Goal: Task Accomplishment & Management: Complete application form

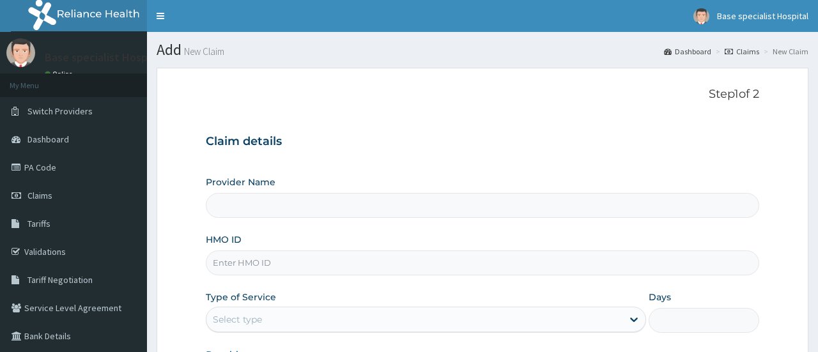
type input "Base Specialist Hospital"
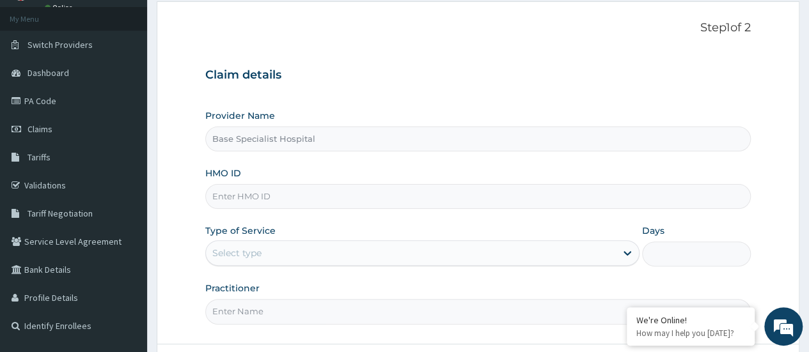
scroll to position [128, 0]
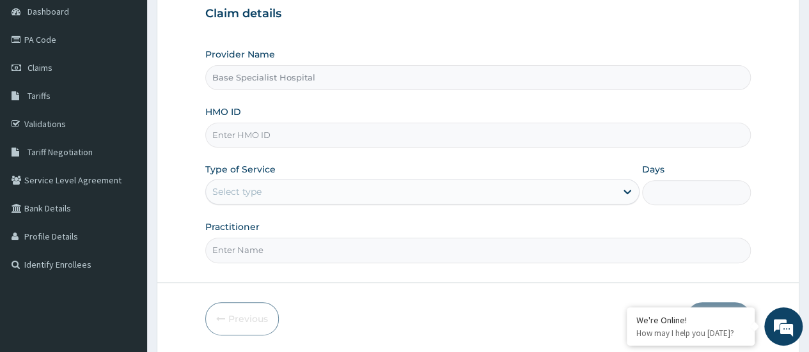
click at [244, 126] on input "HMO ID" at bounding box center [477, 135] width 545 height 25
paste input "OHT/11671/A"
type input "OHT/11671/A"
click at [260, 183] on div "Select type" at bounding box center [411, 192] width 410 height 20
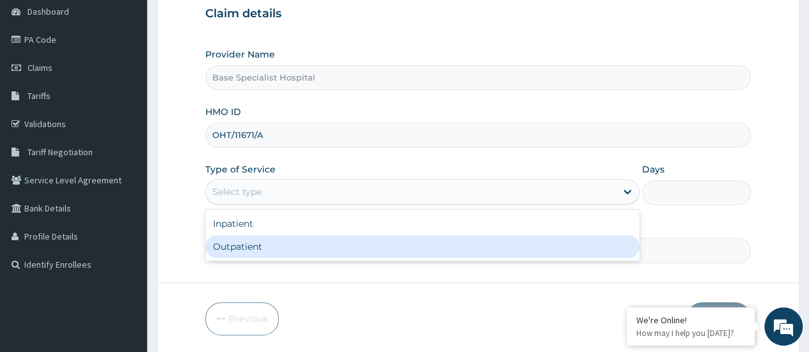
click at [248, 245] on div "Outpatient" at bounding box center [422, 246] width 434 height 23
type input "1"
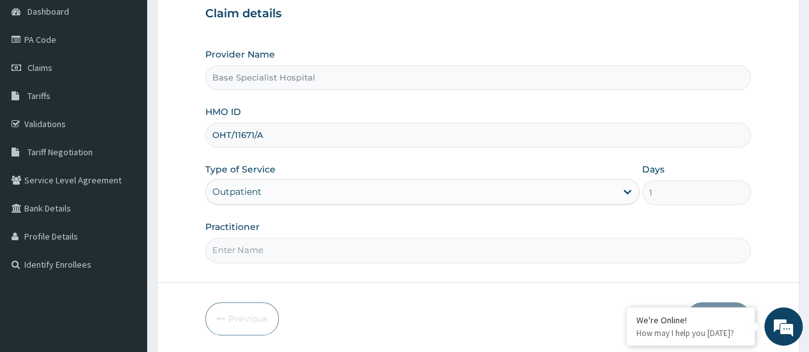
click at [251, 245] on input "Practitioner" at bounding box center [477, 250] width 545 height 25
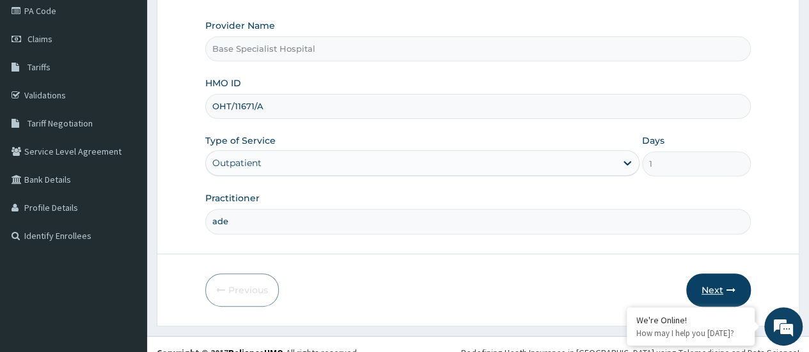
scroll to position [170, 0]
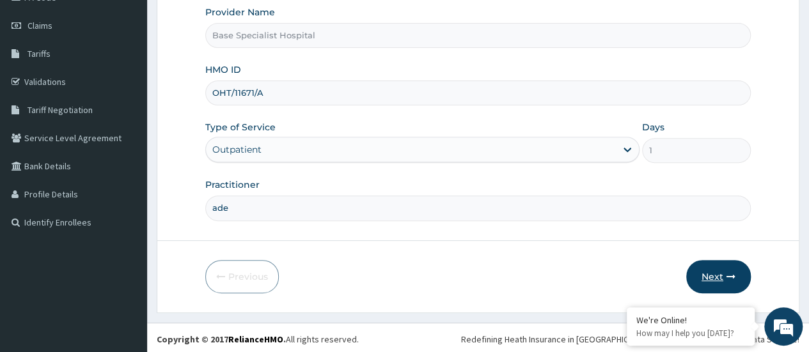
type input "ade"
click at [715, 272] on button "Next" at bounding box center [718, 276] width 65 height 33
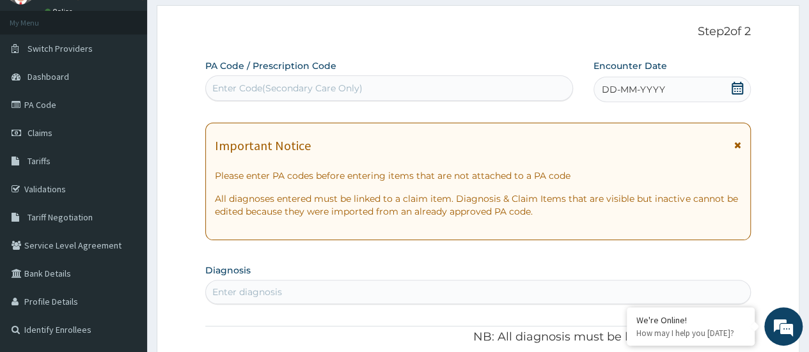
scroll to position [64, 0]
click at [738, 86] on icon at bounding box center [737, 87] width 13 height 13
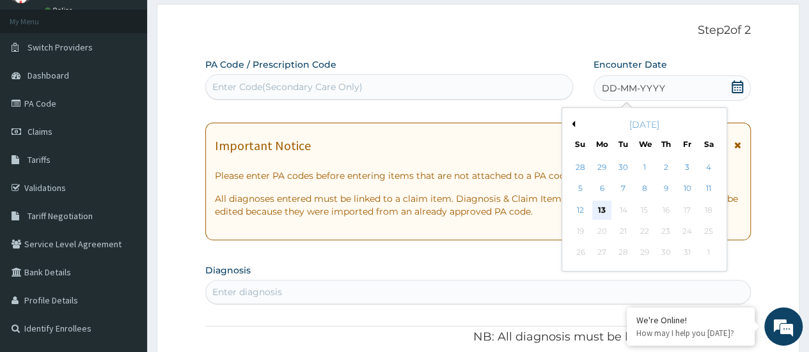
click at [598, 206] on div "13" at bounding box center [601, 210] width 19 height 19
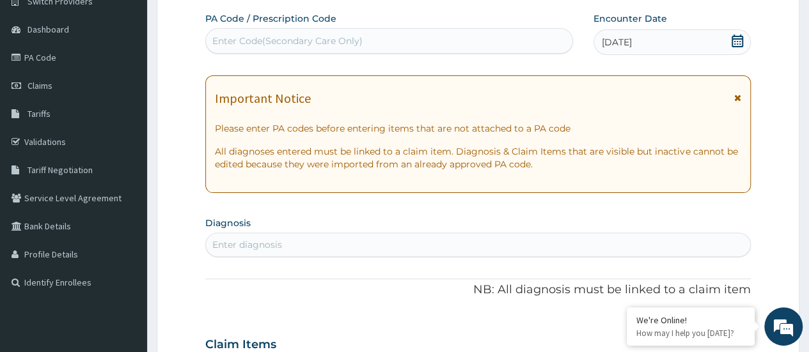
scroll to position [128, 0]
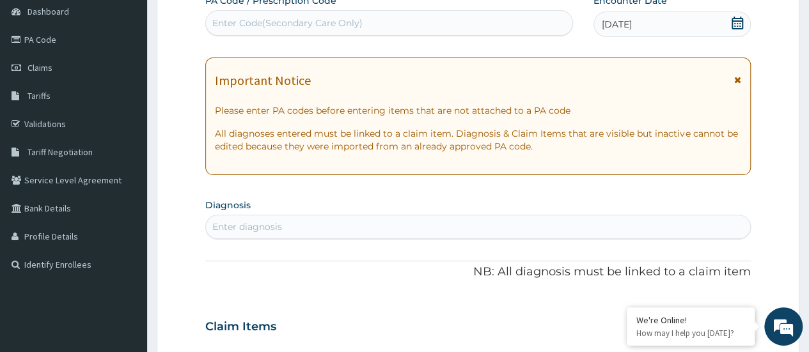
click at [527, 223] on div "Enter diagnosis" at bounding box center [478, 227] width 544 height 20
type input "amenorrhea"
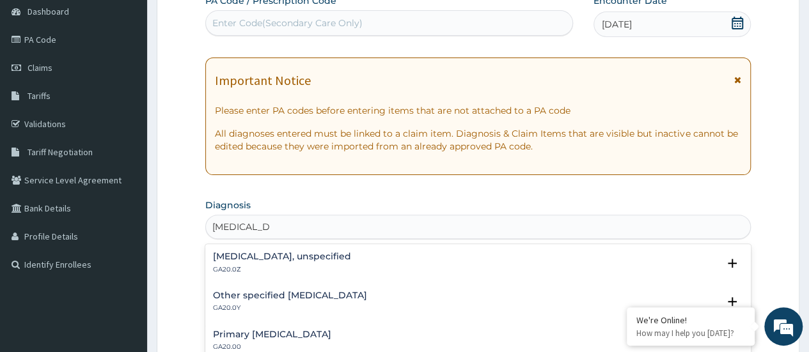
click at [330, 254] on h4 "Amenorrhoea, unspecified" at bounding box center [282, 257] width 138 height 10
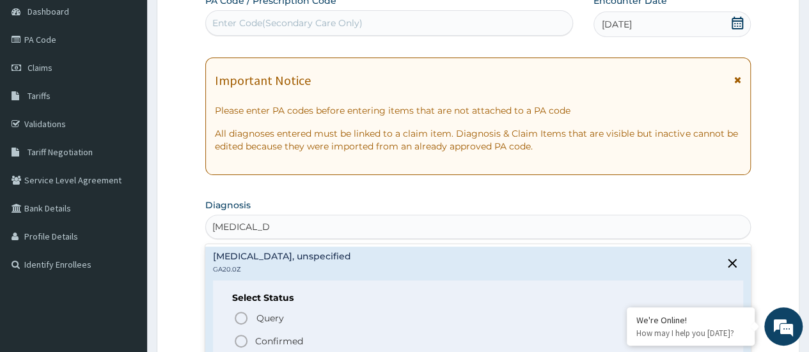
click at [242, 341] on icon "status option filled" at bounding box center [240, 341] width 15 height 15
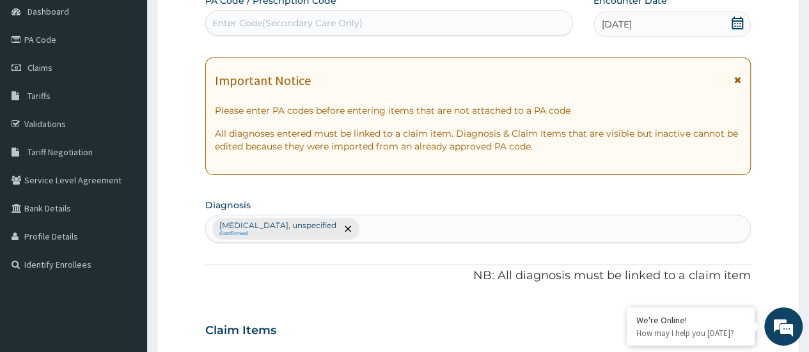
scroll to position [384, 0]
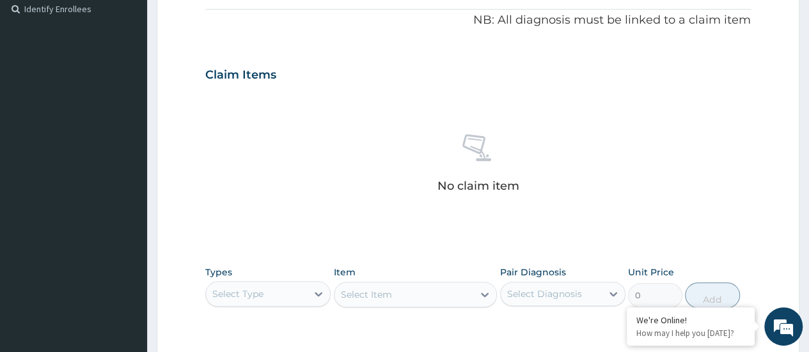
click at [300, 296] on div "Select Type" at bounding box center [256, 294] width 101 height 20
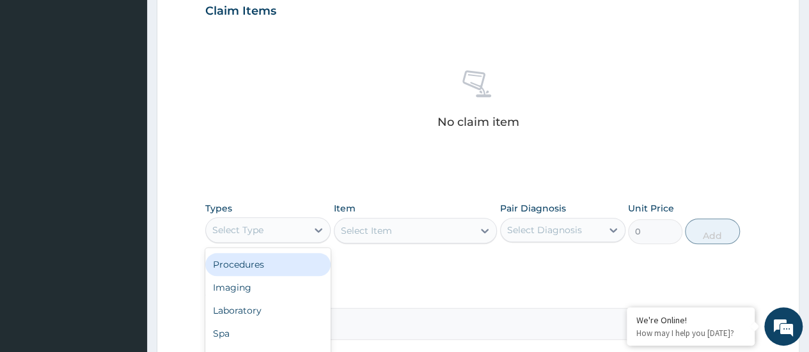
scroll to position [43, 0]
click at [275, 261] on div "Procedures" at bounding box center [267, 264] width 125 height 23
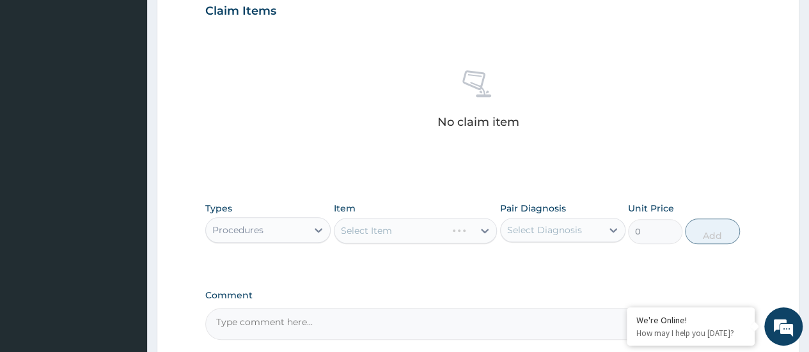
click at [385, 228] on div "Select Item" at bounding box center [416, 231] width 164 height 26
click at [415, 222] on div "Select Item" at bounding box center [416, 231] width 164 height 26
click at [483, 229] on icon at bounding box center [485, 231] width 8 height 4
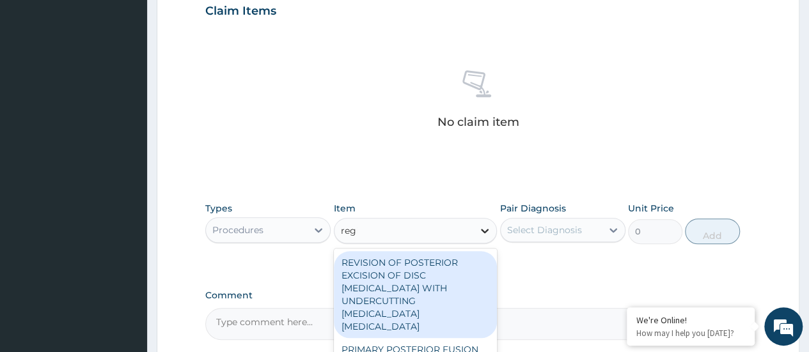
type input "regis"
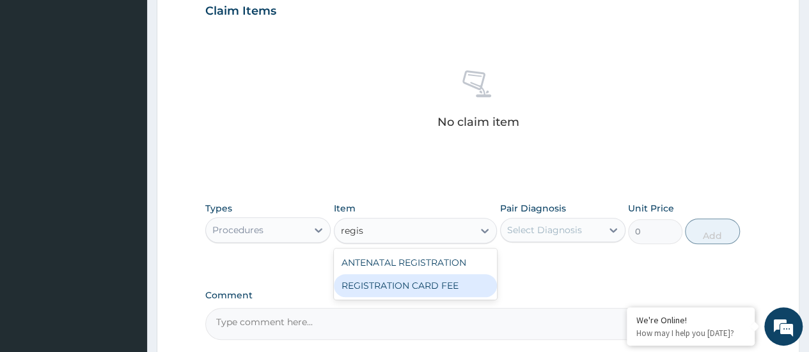
click at [469, 286] on div "REGISTRATION CARD FEE" at bounding box center [416, 285] width 164 height 23
type input "2000"
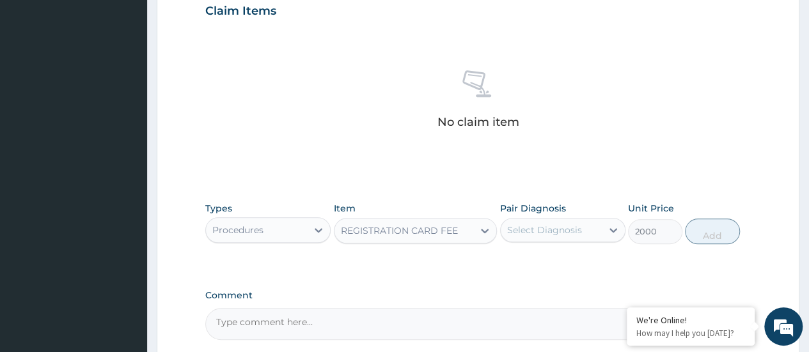
click at [556, 224] on div "Select Diagnosis" at bounding box center [544, 230] width 75 height 13
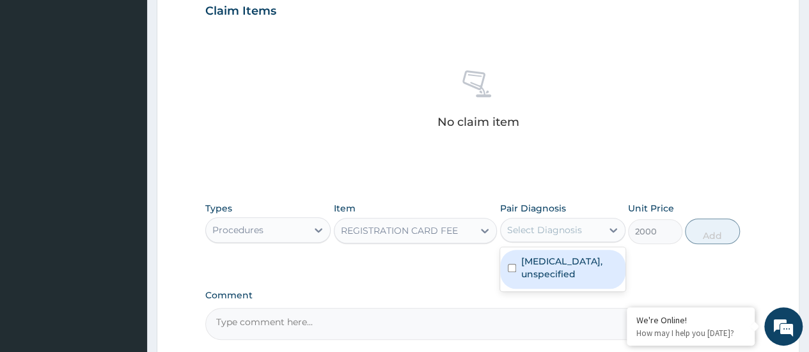
drag, startPoint x: 513, startPoint y: 266, endPoint x: 529, endPoint y: 267, distance: 16.6
click at [513, 265] on input "checkbox" at bounding box center [512, 268] width 8 height 8
checkbox input "true"
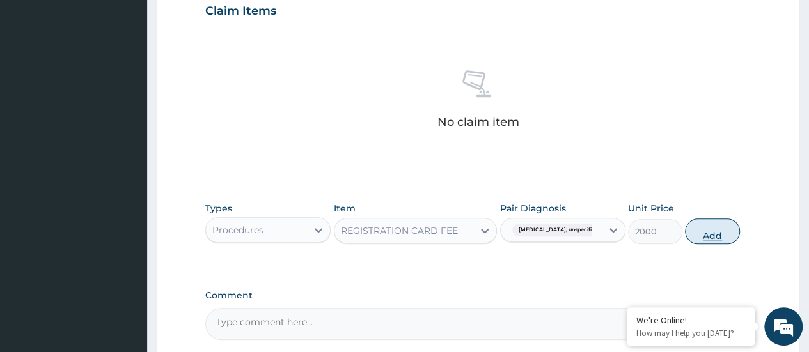
click at [724, 228] on button "Add" at bounding box center [712, 232] width 54 height 26
type input "0"
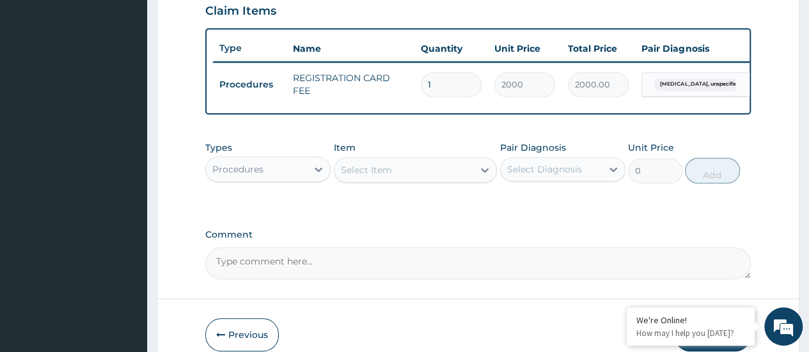
click at [416, 179] on div "Select Item" at bounding box center [403, 170] width 139 height 20
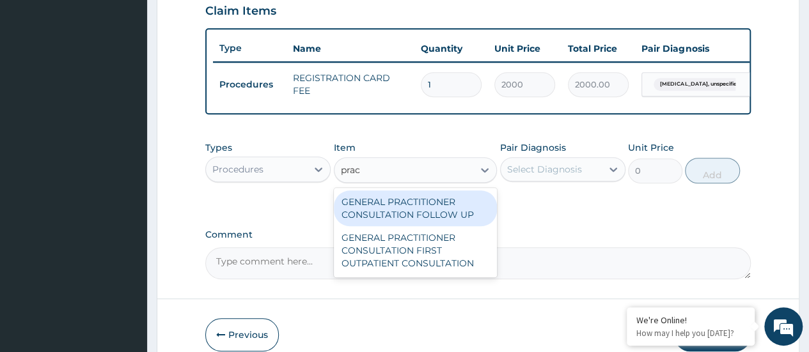
type input "pract"
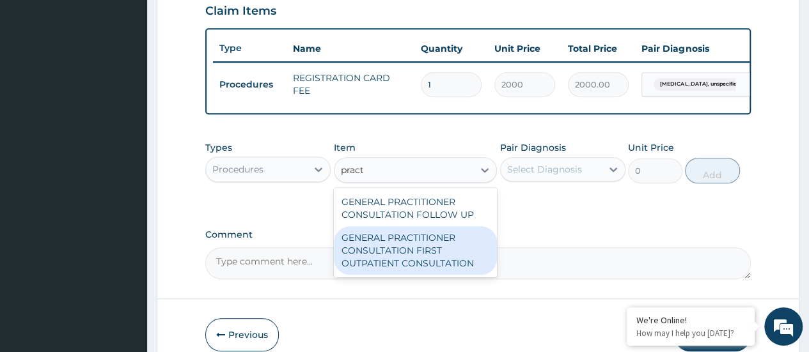
click at [438, 268] on div "GENERAL PRACTITIONER CONSULTATION FIRST OUTPATIENT CONSULTATION" at bounding box center [416, 250] width 164 height 49
type input "3000"
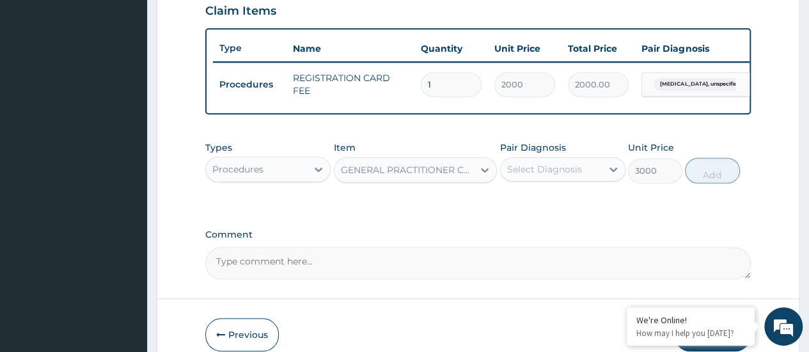
click at [539, 176] on div "Select Diagnosis" at bounding box center [544, 169] width 75 height 13
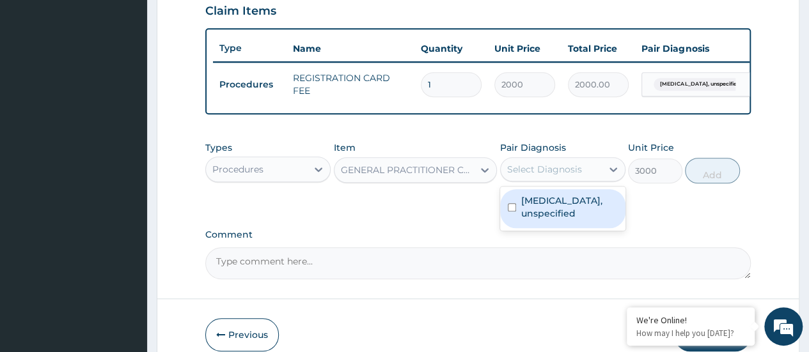
click at [515, 212] on input "checkbox" at bounding box center [512, 207] width 8 height 8
checkbox input "true"
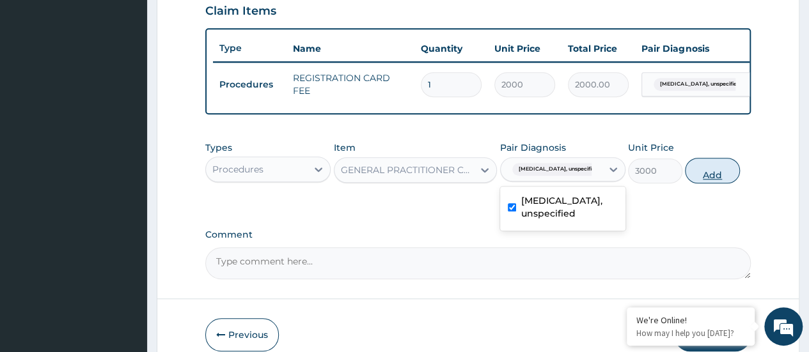
click at [713, 181] on button "Add" at bounding box center [712, 171] width 54 height 26
type input "0"
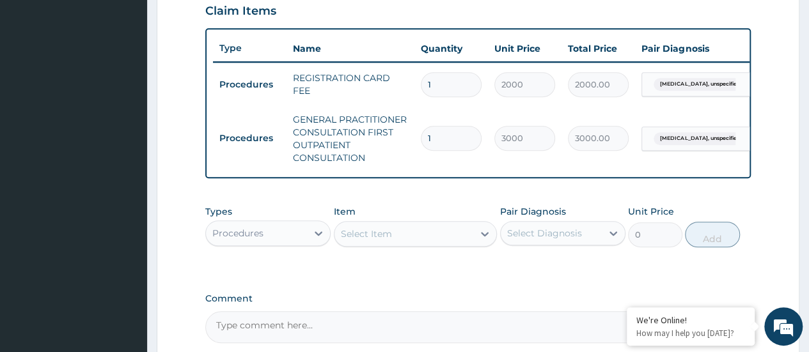
click at [281, 241] on div "Procedures" at bounding box center [256, 233] width 101 height 20
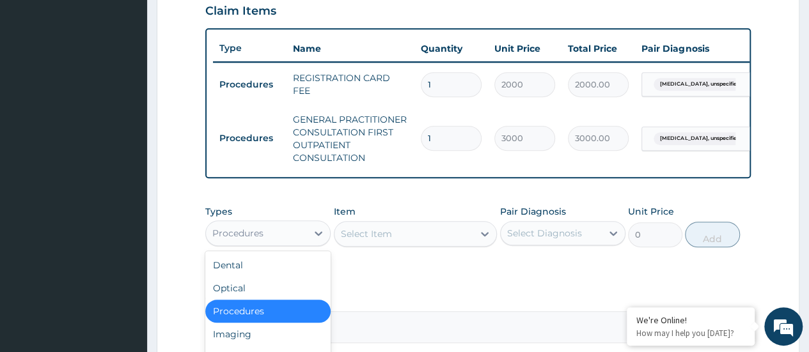
scroll to position [511, 0]
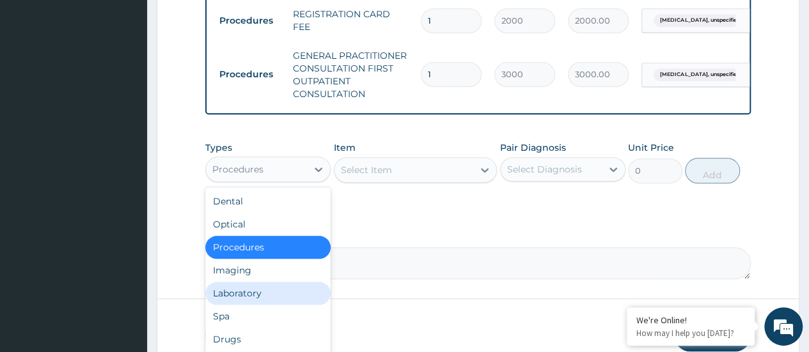
click at [247, 302] on div "Laboratory" at bounding box center [267, 293] width 125 height 23
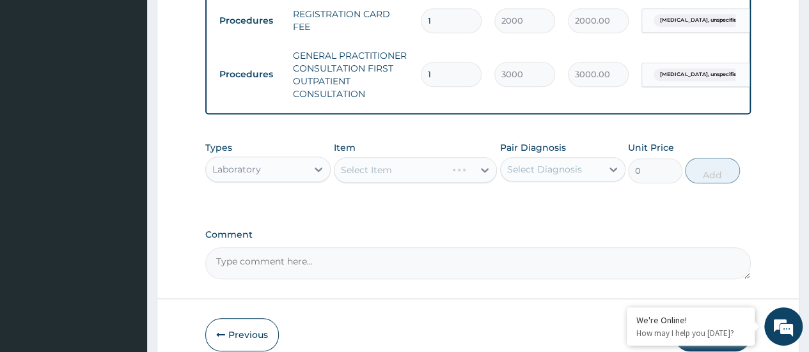
click at [371, 177] on div "Select Item" at bounding box center [416, 170] width 164 height 26
click at [382, 179] on div "Select Item" at bounding box center [416, 170] width 164 height 26
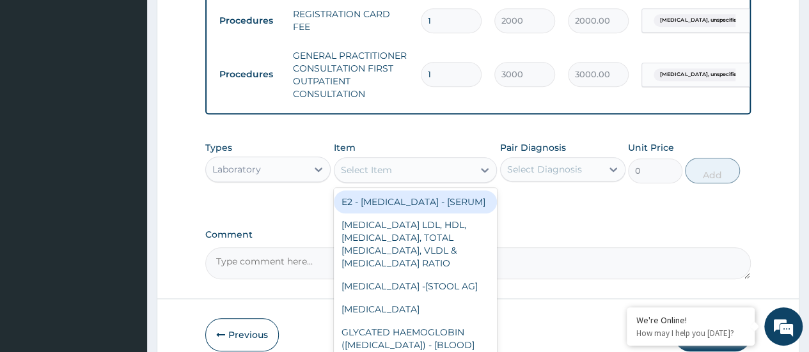
click at [380, 176] on div "Select Item" at bounding box center [366, 170] width 51 height 13
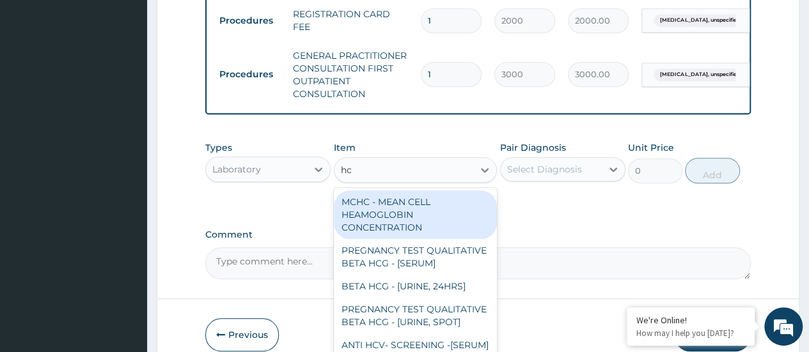
type input "hcg"
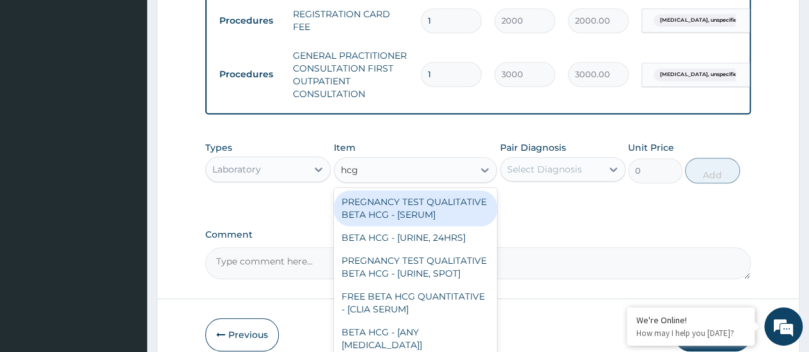
click at [412, 226] on div "PREGNANCY TEST QUALITATIVE BETA HCG - [SERUM]" at bounding box center [416, 208] width 164 height 36
type input "1200"
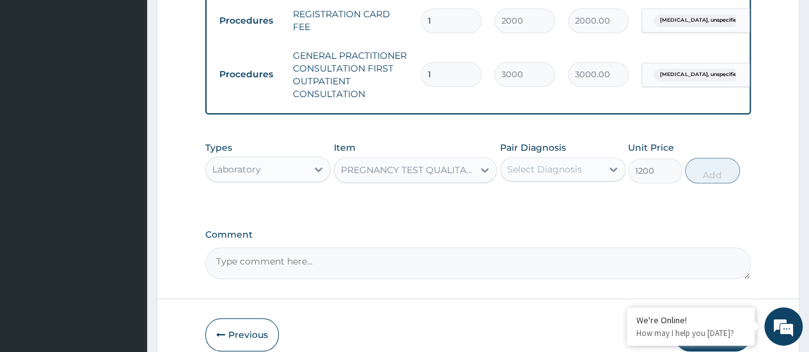
click at [547, 176] on div "Select Diagnosis" at bounding box center [544, 169] width 75 height 13
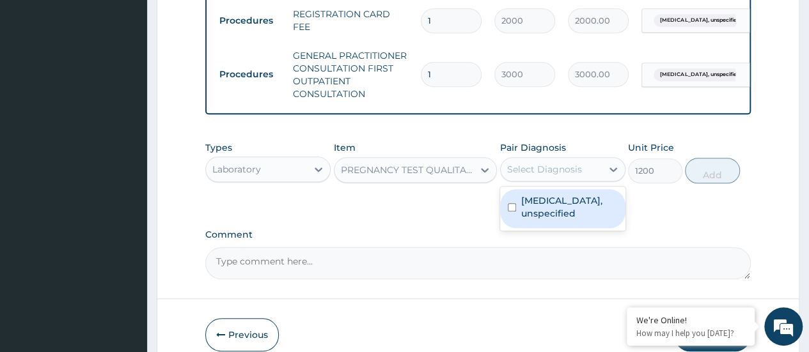
click at [511, 212] on input "checkbox" at bounding box center [512, 207] width 8 height 8
checkbox input "true"
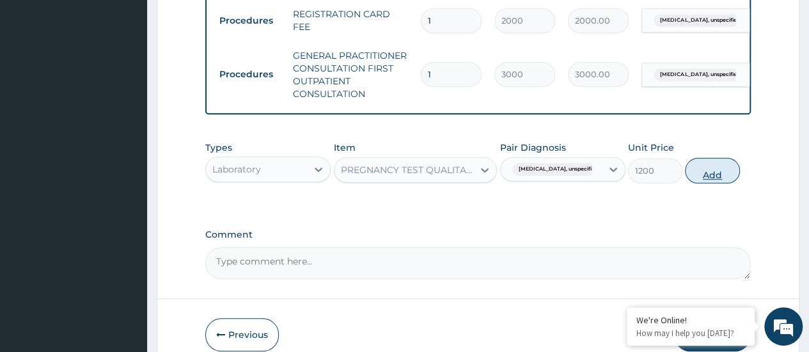
click at [709, 180] on button "Add" at bounding box center [712, 171] width 54 height 26
type input "0"
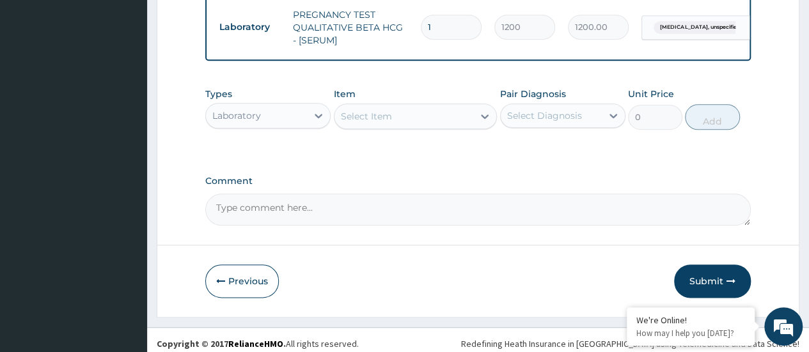
scroll to position [632, 0]
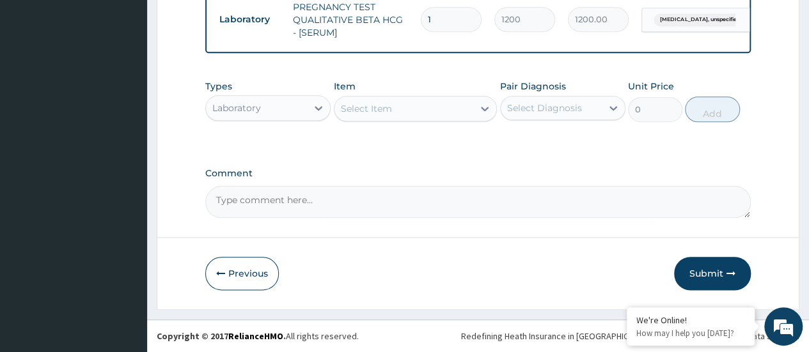
click at [711, 270] on button "Submit" at bounding box center [712, 273] width 77 height 33
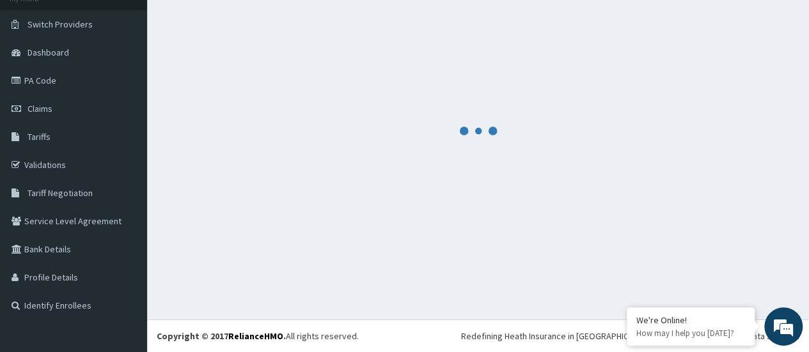
scroll to position [86, 0]
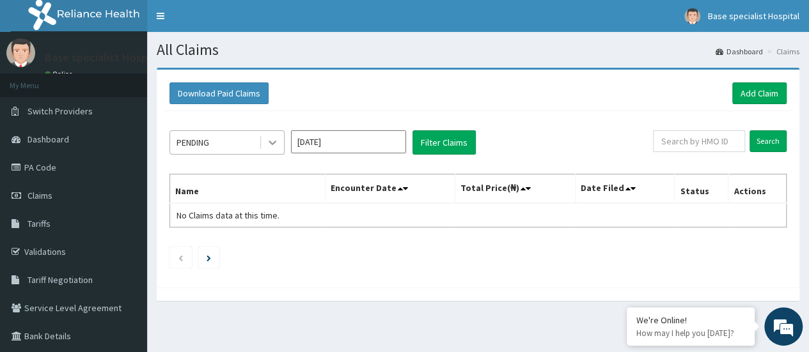
click at [277, 136] on icon at bounding box center [272, 142] width 13 height 13
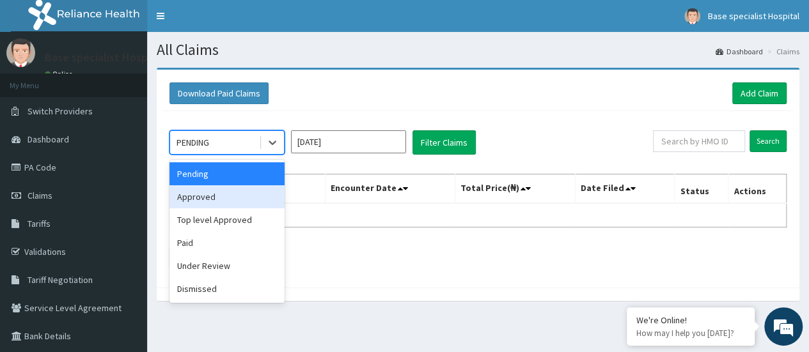
click at [235, 198] on div "Approved" at bounding box center [226, 196] width 115 height 23
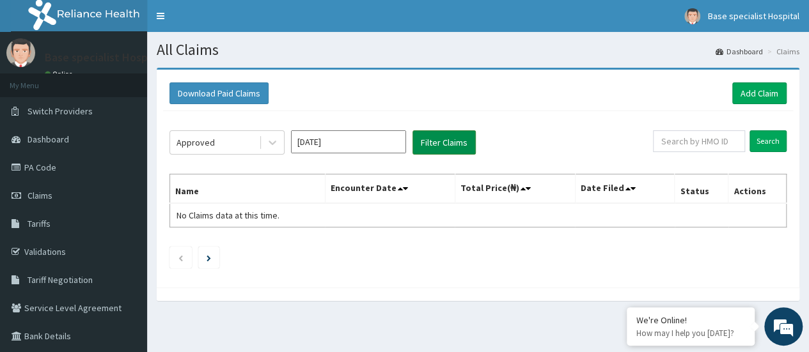
click at [464, 141] on button "Filter Claims" at bounding box center [443, 142] width 63 height 24
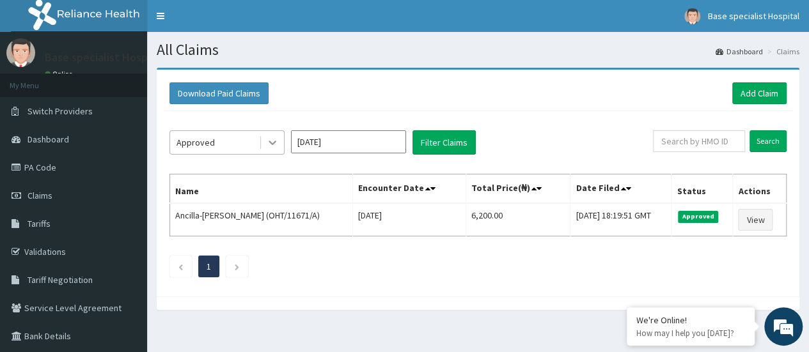
click at [275, 137] on icon at bounding box center [272, 142] width 13 height 13
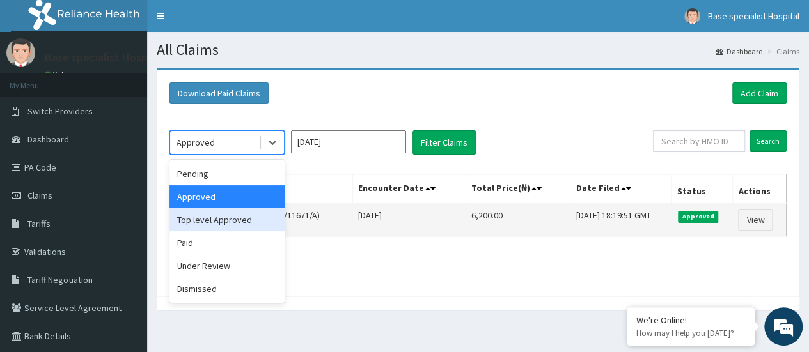
click at [224, 217] on div "Top level Approved" at bounding box center [226, 219] width 115 height 23
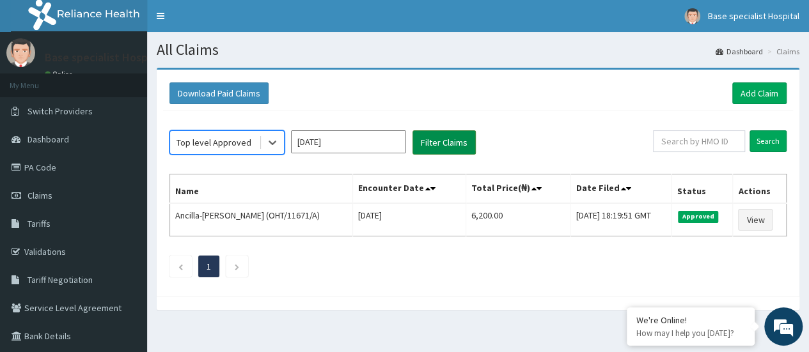
click at [459, 144] on button "Filter Claims" at bounding box center [443, 142] width 63 height 24
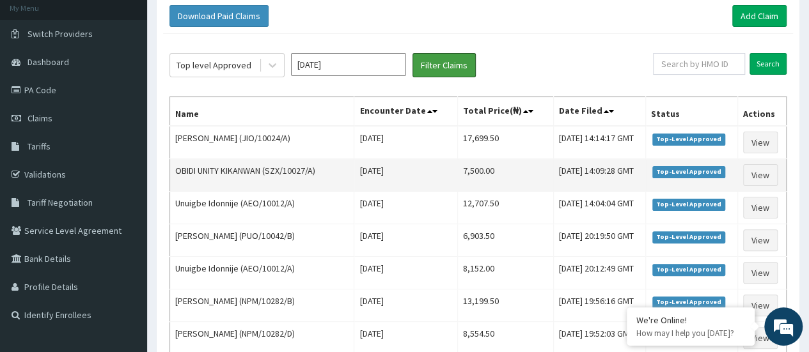
scroll to position [43, 0]
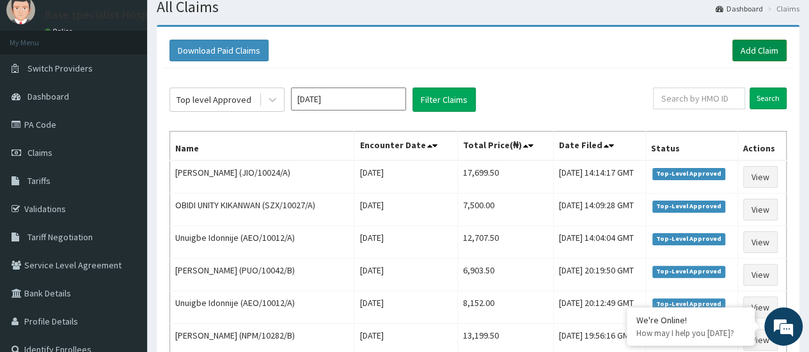
click at [753, 45] on link "Add Claim" at bounding box center [759, 51] width 54 height 22
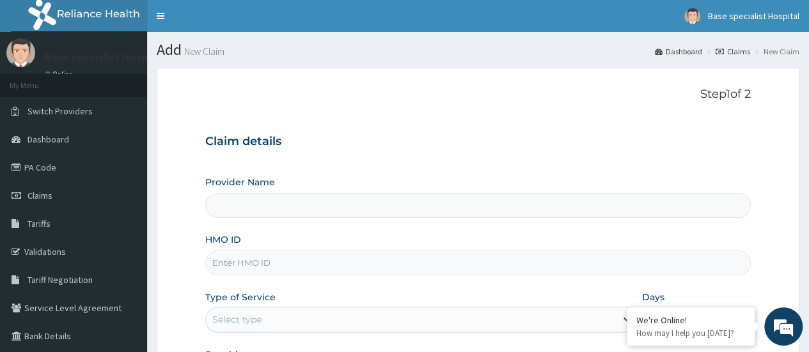
type input "Base Specialist Hospital"
drag, startPoint x: 259, startPoint y: 264, endPoint x: 244, endPoint y: 267, distance: 15.7
paste input "OKB/10177/A"
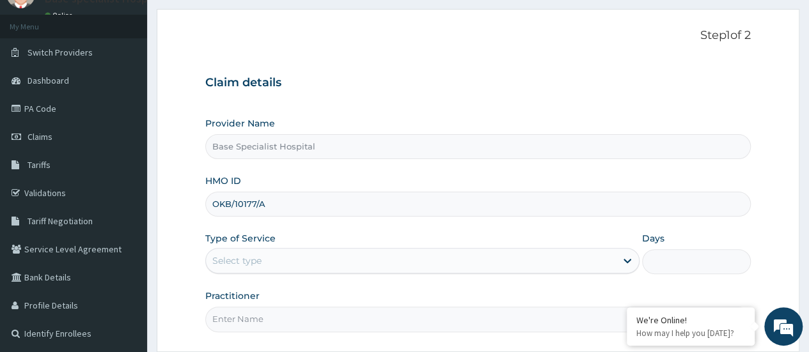
scroll to position [64, 0]
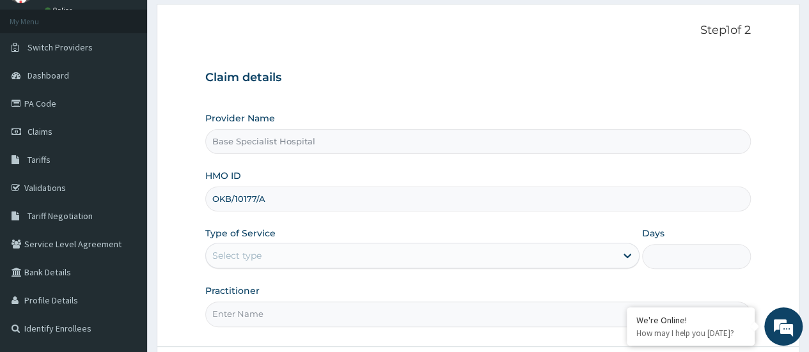
type input "OKB/10177/A"
click at [259, 254] on div "Select type" at bounding box center [236, 255] width 49 height 13
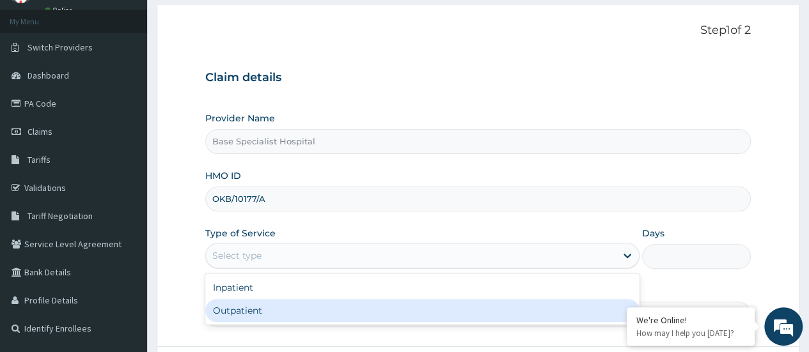
click at [256, 310] on div "Outpatient" at bounding box center [422, 310] width 434 height 23
type input "1"
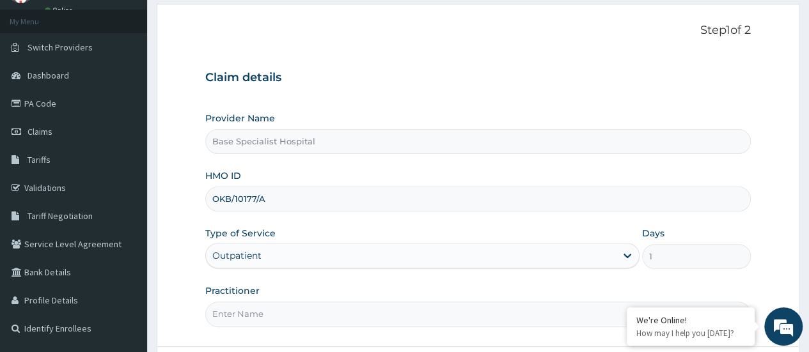
click at [261, 319] on input "Practitioner" at bounding box center [477, 314] width 545 height 25
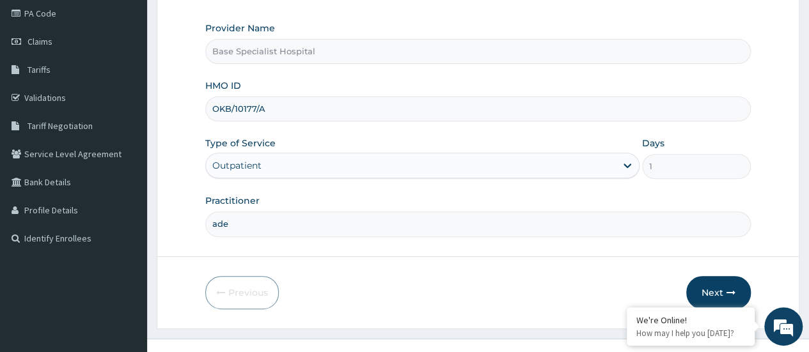
scroll to position [170, 0]
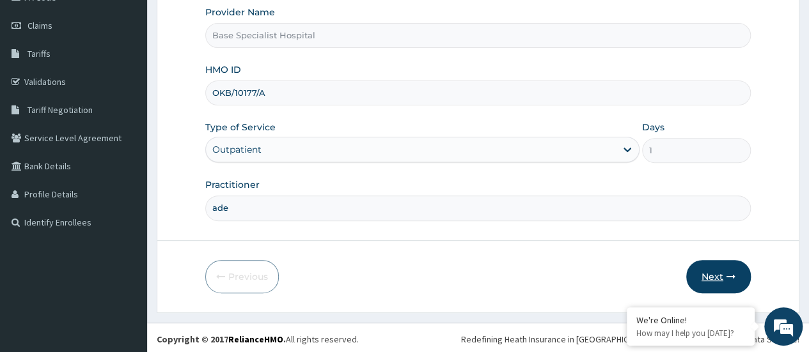
type input "ade"
click at [723, 278] on button "Next" at bounding box center [718, 276] width 65 height 33
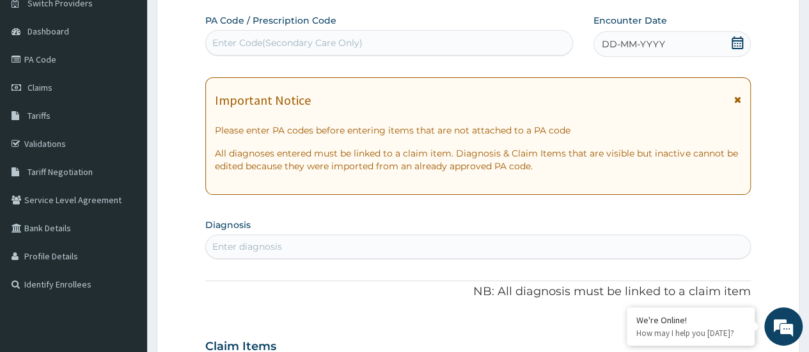
scroll to position [106, 0]
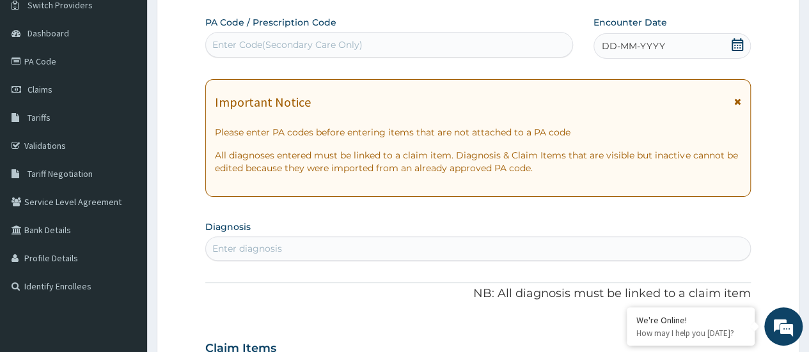
click at [738, 43] on icon at bounding box center [737, 44] width 13 height 13
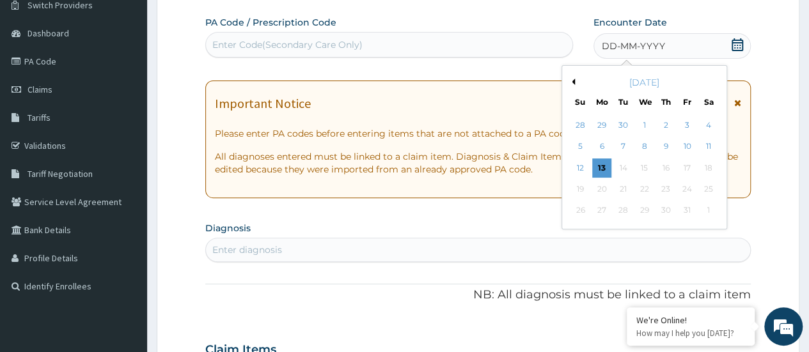
click at [602, 167] on div "13" at bounding box center [601, 168] width 19 height 19
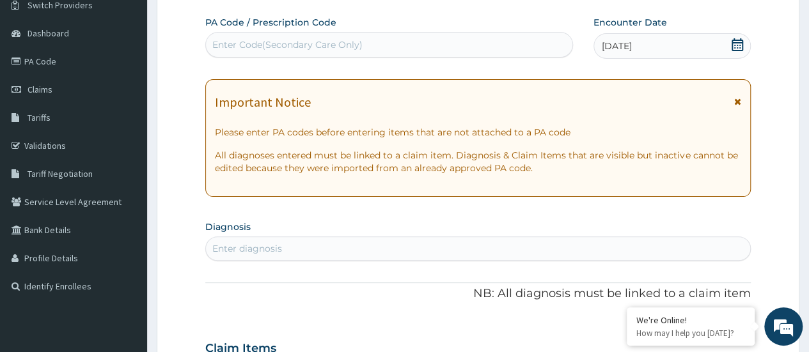
click at [504, 246] on div "Enter diagnosis" at bounding box center [478, 248] width 544 height 20
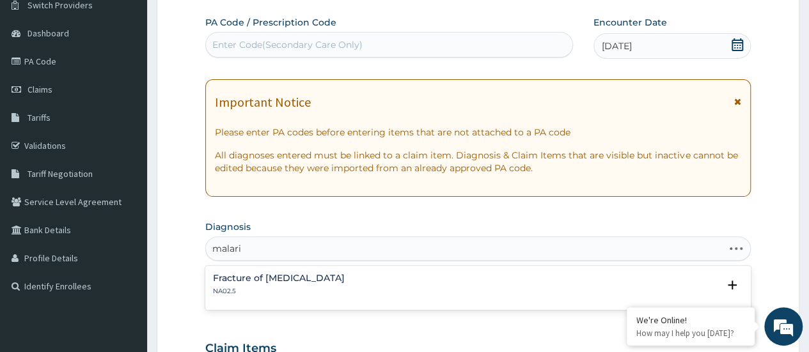
type input "malaria"
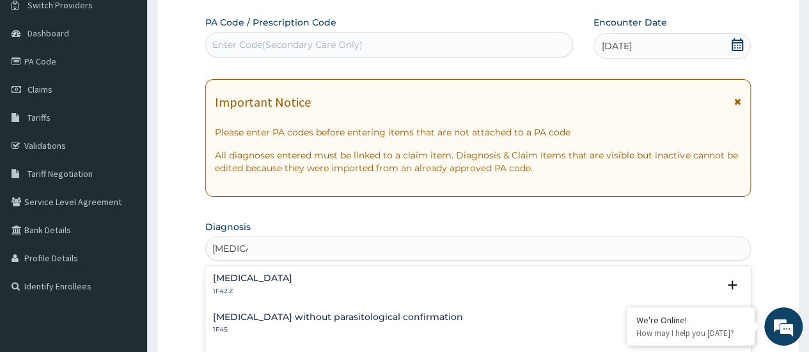
click at [292, 274] on h4 "Plasmodium malariae malaria without complication" at bounding box center [252, 279] width 79 height 10
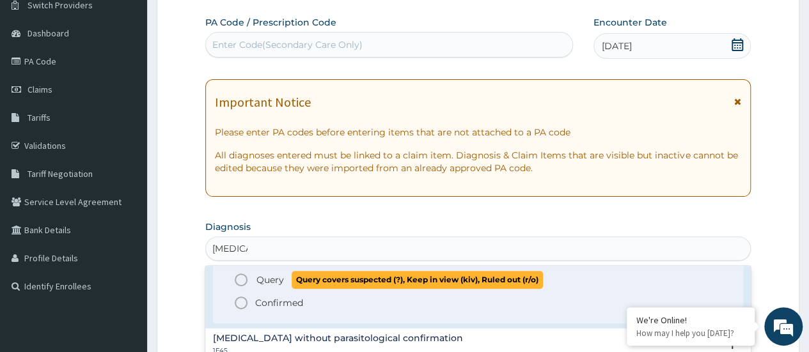
scroll to position [64, 0]
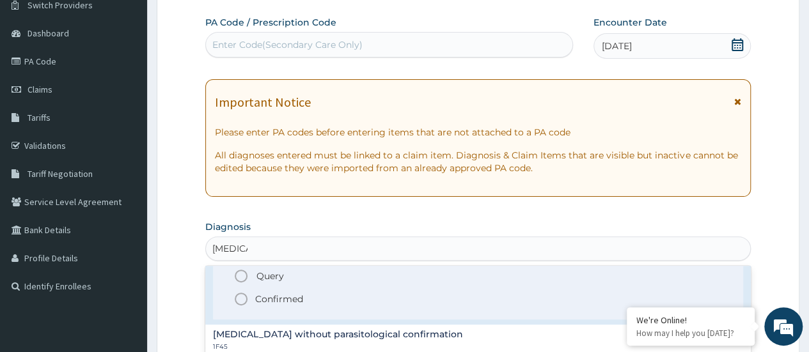
click at [243, 301] on icon "status option filled" at bounding box center [240, 298] width 15 height 15
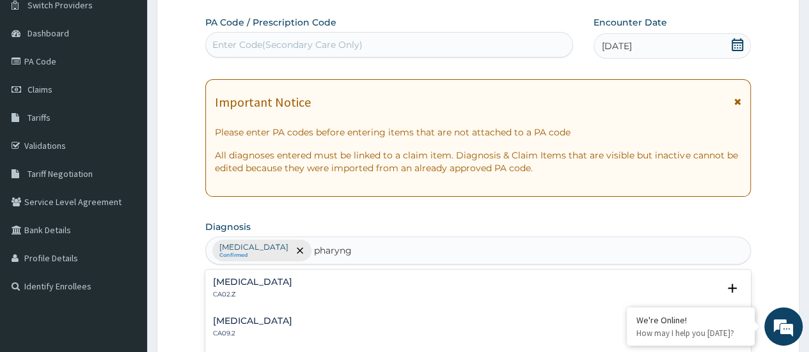
type input "pharyng"
click at [241, 281] on h4 "Acute pharyngitis, unspecified" at bounding box center [252, 282] width 79 height 10
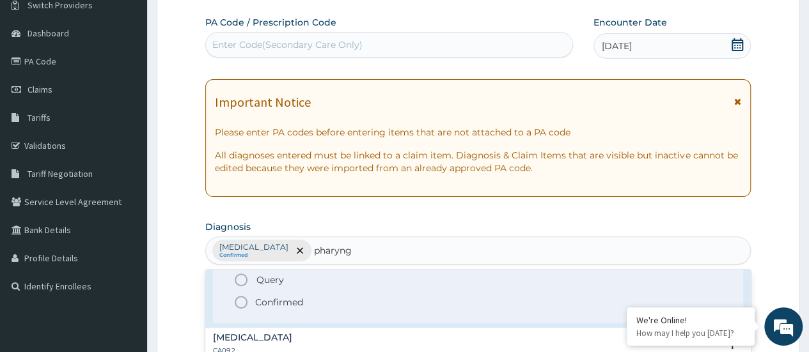
click at [239, 300] on icon "status option filled" at bounding box center [240, 302] width 15 height 15
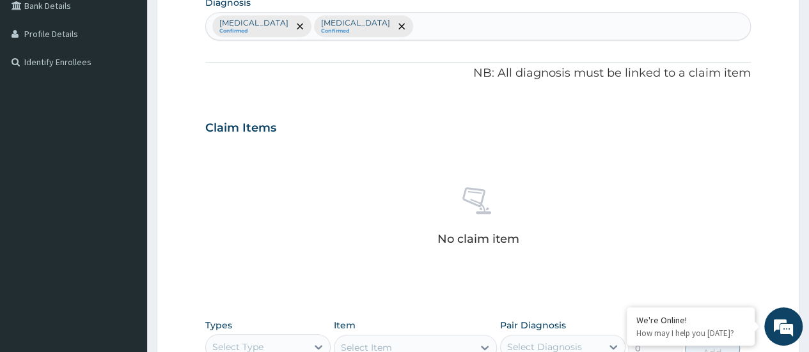
scroll to position [362, 0]
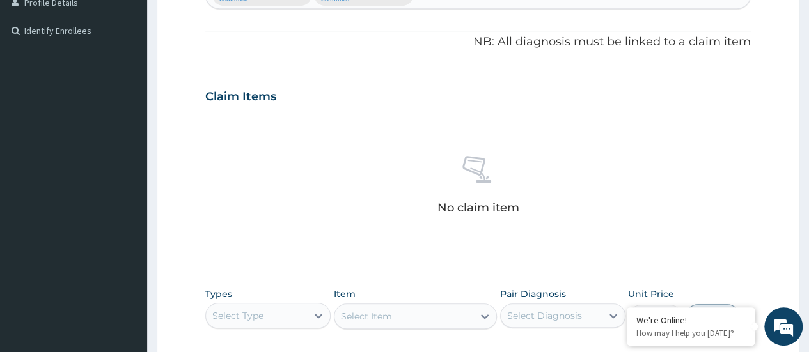
click at [250, 306] on div "Select Type" at bounding box center [256, 316] width 101 height 20
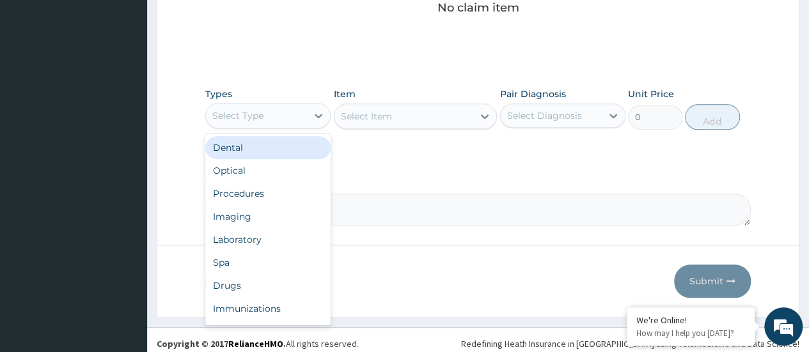
scroll to position [567, 0]
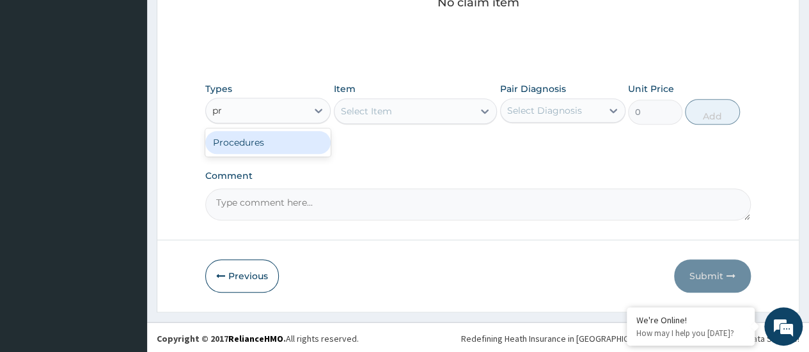
type input "p"
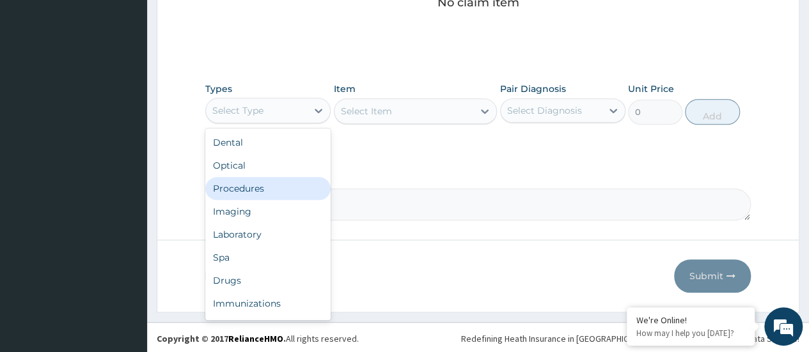
drag, startPoint x: 235, startPoint y: 186, endPoint x: 242, endPoint y: 180, distance: 9.0
click at [237, 186] on div "Procedures" at bounding box center [267, 188] width 125 height 23
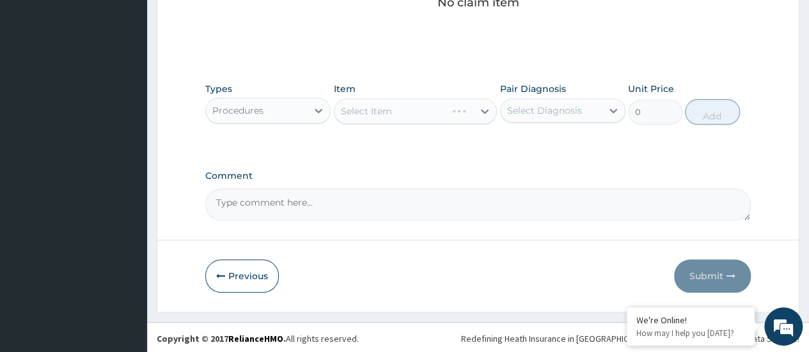
click at [380, 109] on div "Select Item" at bounding box center [416, 111] width 164 height 26
click at [377, 110] on div "Select Item" at bounding box center [416, 111] width 164 height 26
click at [377, 108] on div "Select Item" at bounding box center [366, 111] width 51 height 13
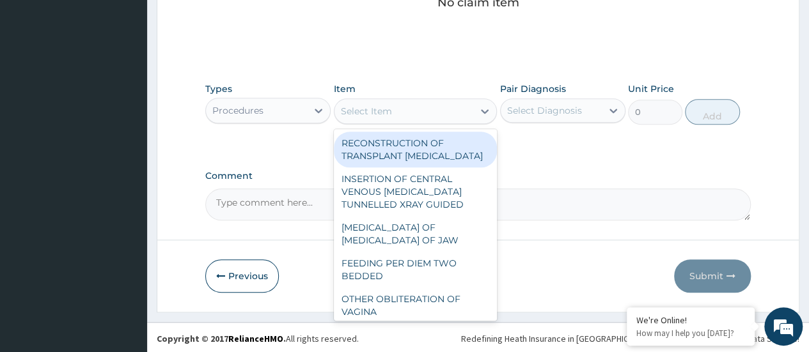
click at [381, 105] on div "Select Item" at bounding box center [366, 111] width 51 height 13
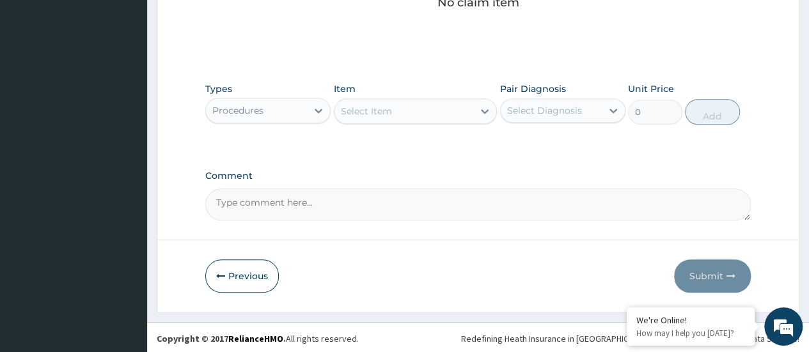
click at [384, 102] on div "Select Item" at bounding box center [403, 111] width 139 height 20
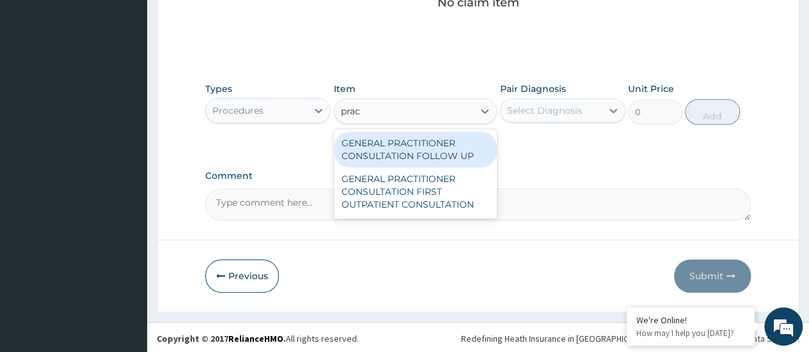
type input "pract"
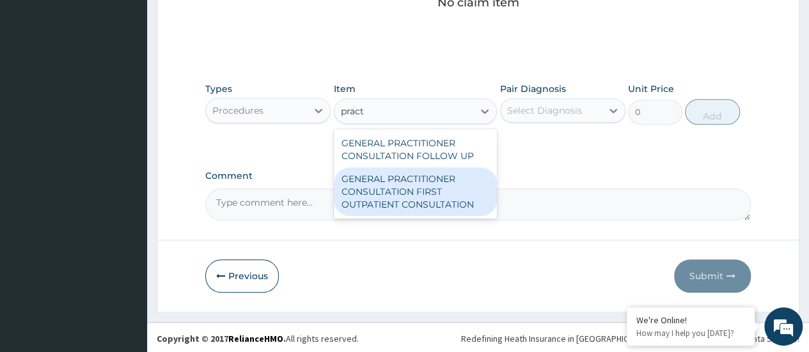
drag, startPoint x: 386, startPoint y: 189, endPoint x: 389, endPoint y: 182, distance: 6.9
click at [389, 186] on div "GENERAL PRACTITIONER CONSULTATION FIRST OUTPATIENT CONSULTATION" at bounding box center [416, 191] width 164 height 49
type input "3000"
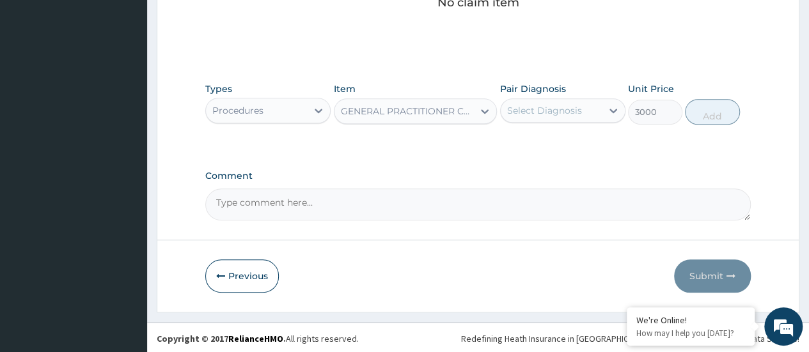
drag, startPoint x: 565, startPoint y: 106, endPoint x: 559, endPoint y: 112, distance: 8.1
click at [565, 105] on div "Select Diagnosis" at bounding box center [544, 110] width 75 height 13
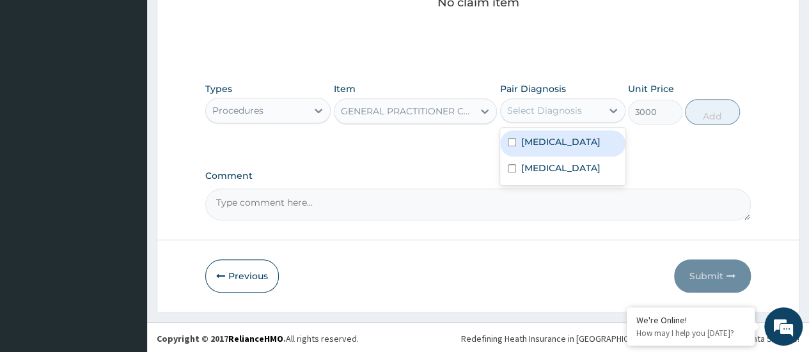
drag, startPoint x: 516, startPoint y: 157, endPoint x: 515, endPoint y: 175, distance: 18.5
click at [518, 154] on div "Plasmodium malariae malaria without complication" at bounding box center [562, 143] width 125 height 26
checkbox input "true"
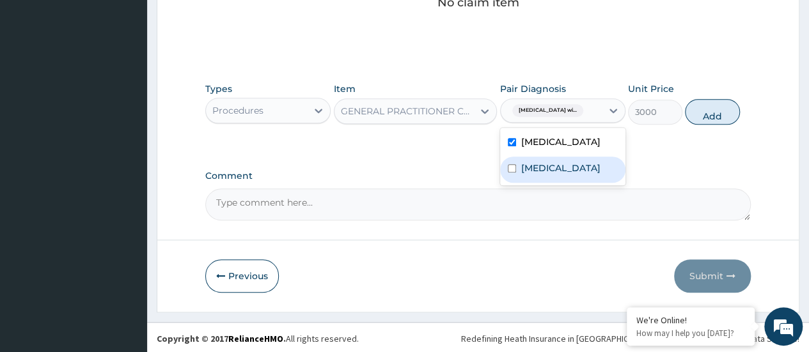
click at [510, 173] on input "checkbox" at bounding box center [512, 168] width 8 height 8
checkbox input "true"
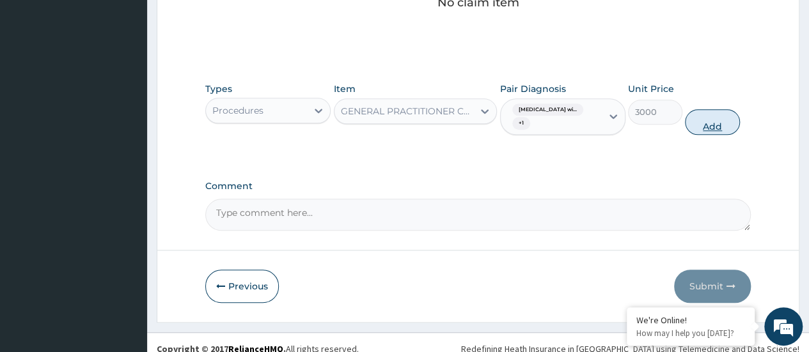
click at [710, 121] on button "Add" at bounding box center [712, 122] width 54 height 26
type input "0"
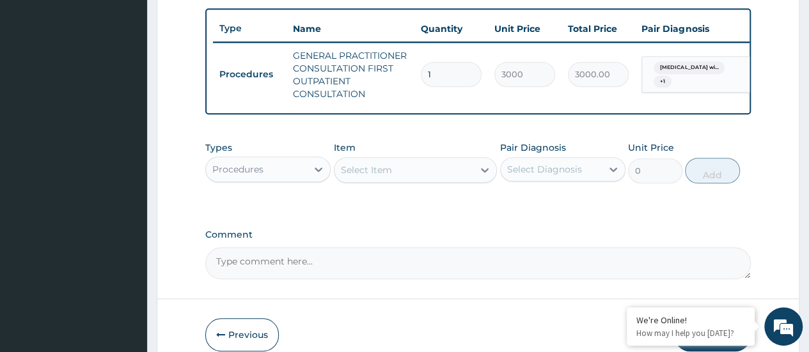
scroll to position [528, 0]
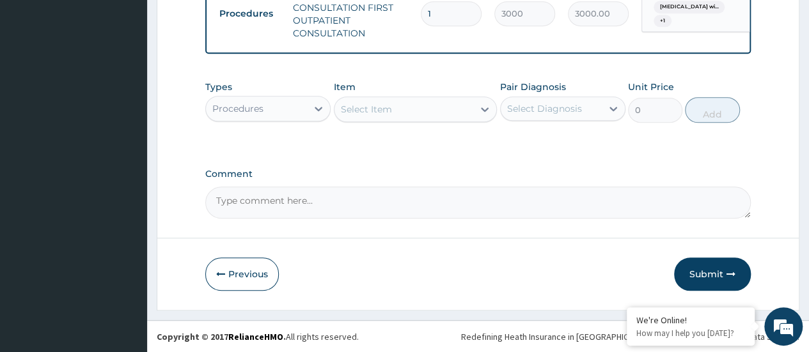
click at [290, 112] on div "Procedures" at bounding box center [256, 108] width 101 height 20
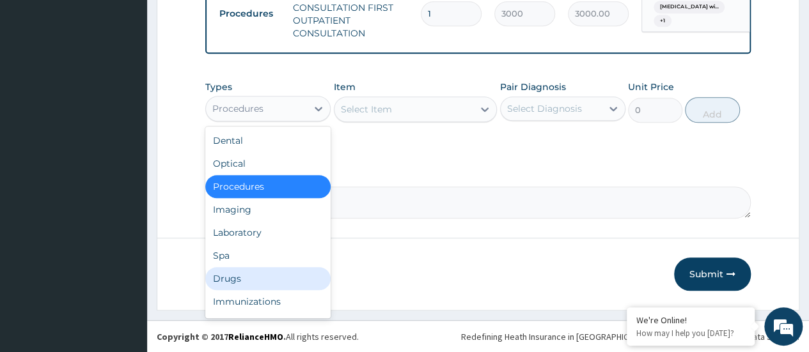
click at [238, 285] on div "Drugs" at bounding box center [267, 278] width 125 height 23
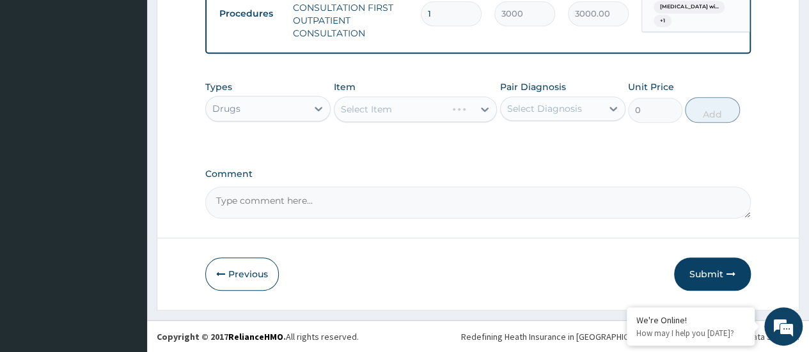
click at [409, 116] on div "Select Item" at bounding box center [416, 110] width 164 height 26
drag, startPoint x: 423, startPoint y: 120, endPoint x: 419, endPoint y: 113, distance: 7.8
click at [421, 118] on div "Select Item" at bounding box center [403, 109] width 139 height 20
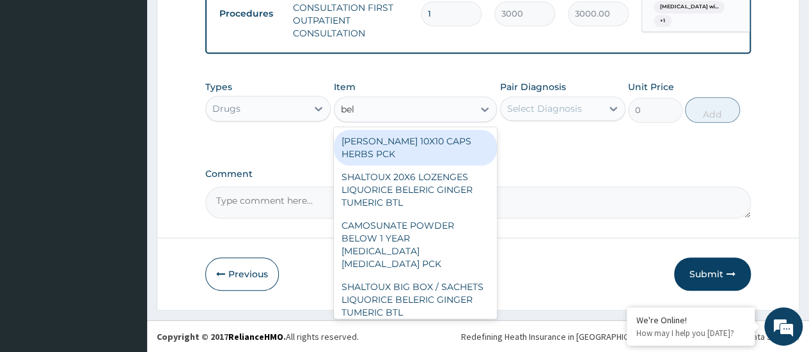
type input "bell"
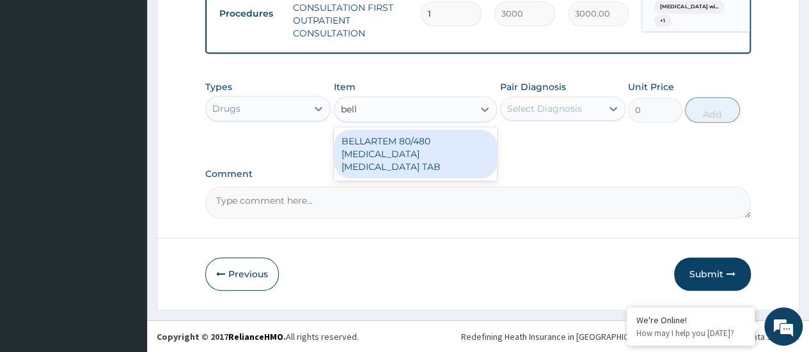
click at [464, 167] on div "BELLARTEM 80/480 ARTEMETHER LUMEFANTRINE TAB" at bounding box center [416, 154] width 164 height 49
type input "379.5"
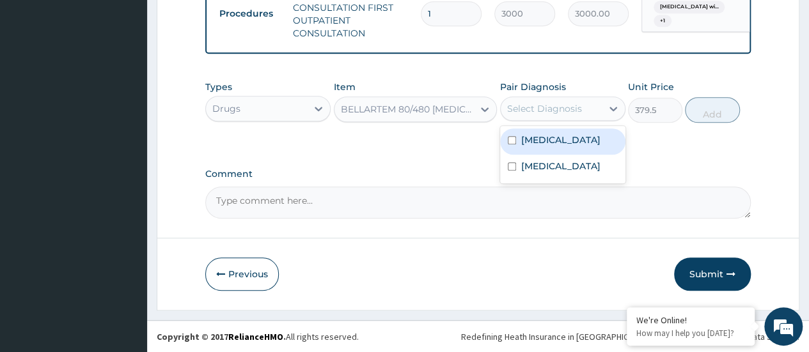
click at [571, 115] on div "Select Diagnosis" at bounding box center [544, 108] width 75 height 13
click at [509, 144] on input "checkbox" at bounding box center [512, 140] width 8 height 8
checkbox input "true"
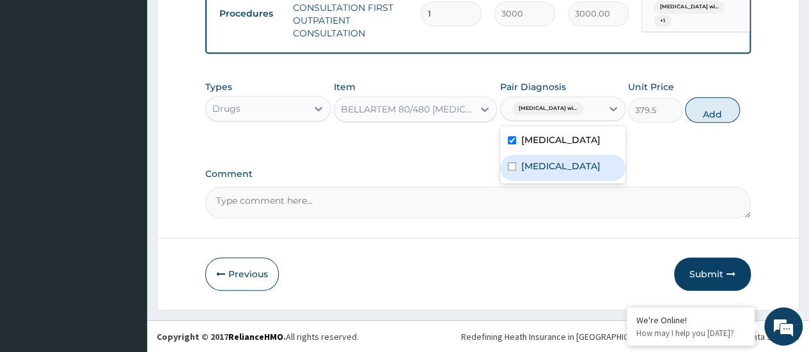
drag, startPoint x: 514, startPoint y: 206, endPoint x: 523, endPoint y: 206, distance: 9.0
click at [516, 181] on div "Acute pharyngitis, unspecified" at bounding box center [562, 168] width 125 height 26
checkbox input "true"
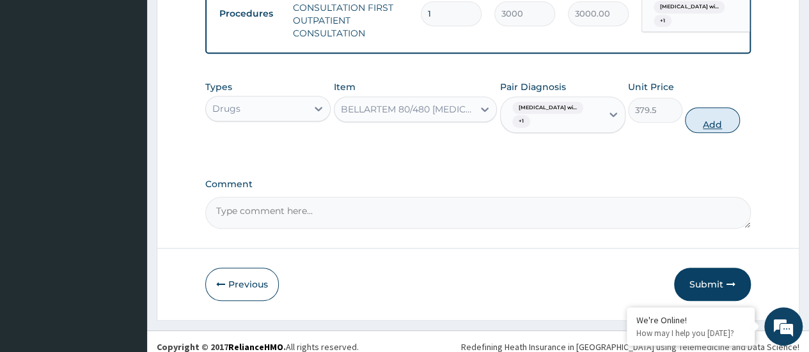
click at [718, 129] on button "Add" at bounding box center [712, 120] width 54 height 26
type input "0"
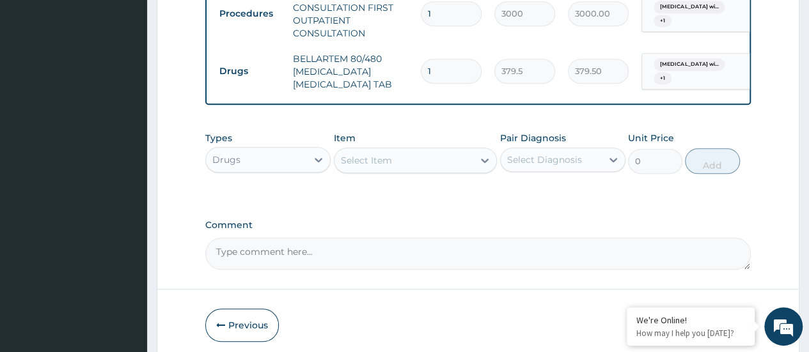
click at [411, 164] on div "Select Item" at bounding box center [403, 160] width 139 height 20
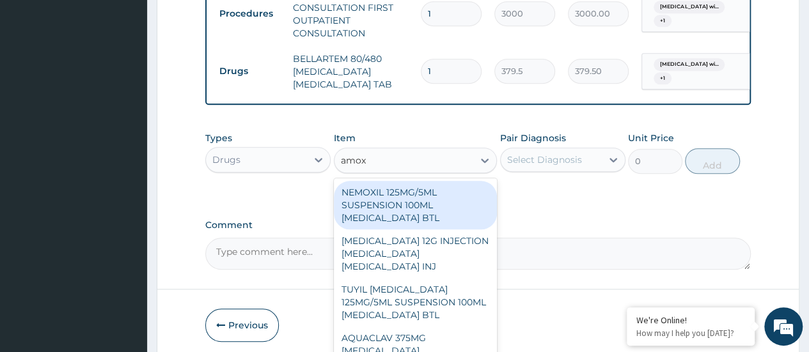
type input "amoxi"
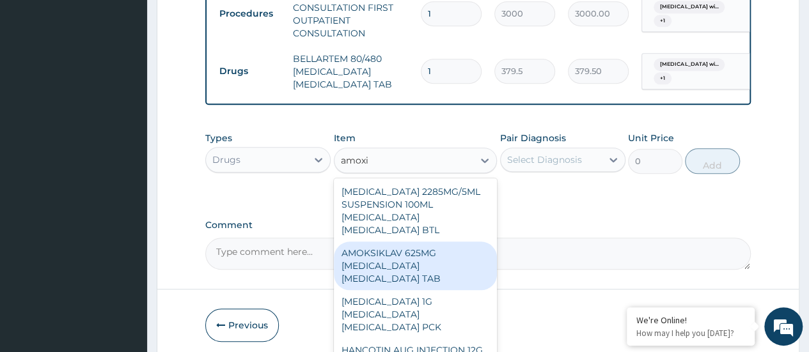
scroll to position [447, 0]
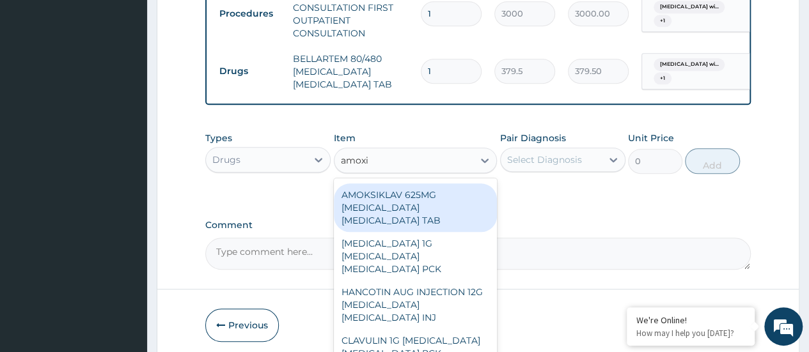
click at [456, 196] on div "AMOKSIKLAV 625MG AMOXICILLIN CLAVULANIC ACID TAB" at bounding box center [416, 207] width 164 height 49
type input "138"
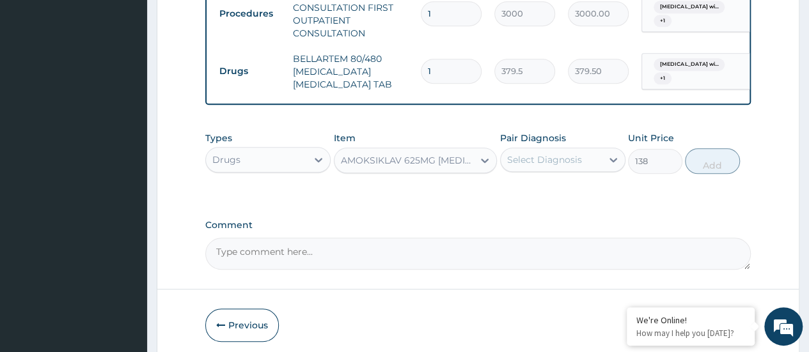
click at [520, 166] on div "Select Diagnosis" at bounding box center [544, 159] width 75 height 13
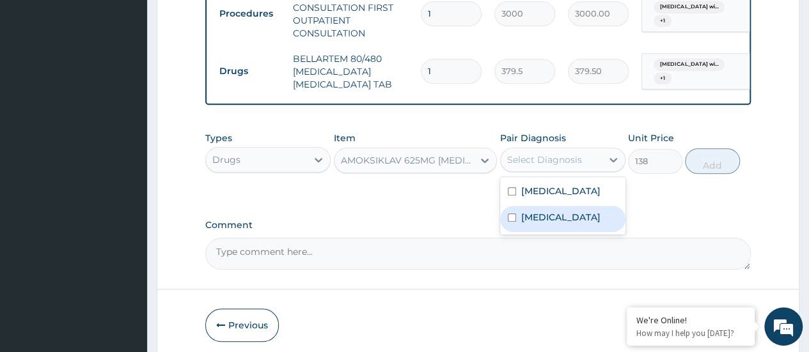
click at [509, 222] on input "checkbox" at bounding box center [512, 217] width 8 height 8
checkbox input "true"
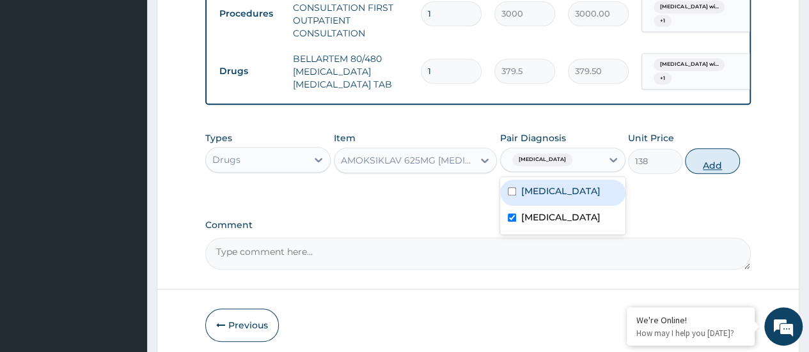
click at [706, 168] on button "Add" at bounding box center [712, 161] width 54 height 26
type input "0"
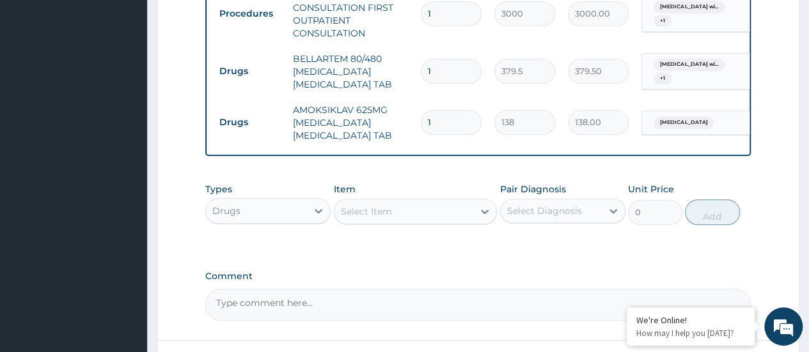
type input "14"
type input "1932.00"
type input "14"
click at [404, 217] on div "Select Item" at bounding box center [403, 211] width 139 height 20
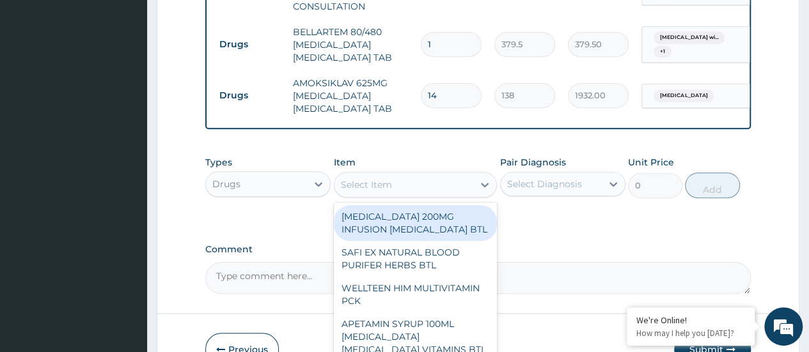
scroll to position [592, 0]
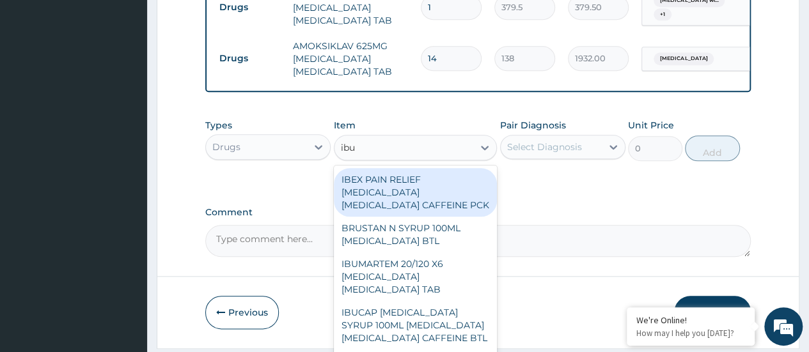
type input "ibup"
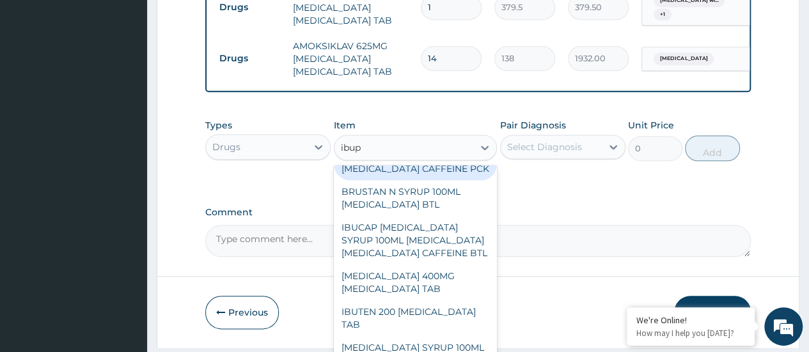
scroll to position [117, 0]
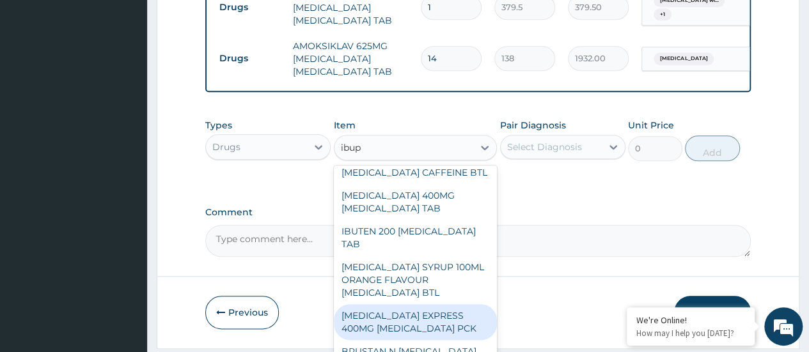
click at [408, 337] on div "[MEDICAL_DATA] EXPRESS 400MG [MEDICAL_DATA] PCK" at bounding box center [416, 322] width 164 height 36
type input "2875"
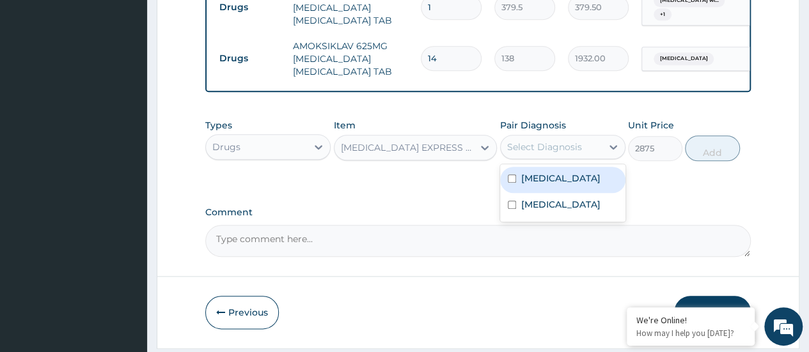
click at [559, 153] on div "Select Diagnosis" at bounding box center [544, 147] width 75 height 13
click at [509, 183] on input "checkbox" at bounding box center [512, 179] width 8 height 8
checkbox input "true"
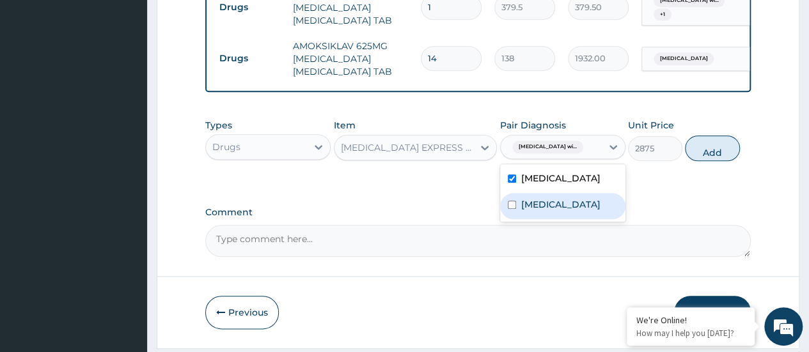
click at [515, 209] on input "checkbox" at bounding box center [512, 205] width 8 height 8
checkbox input "true"
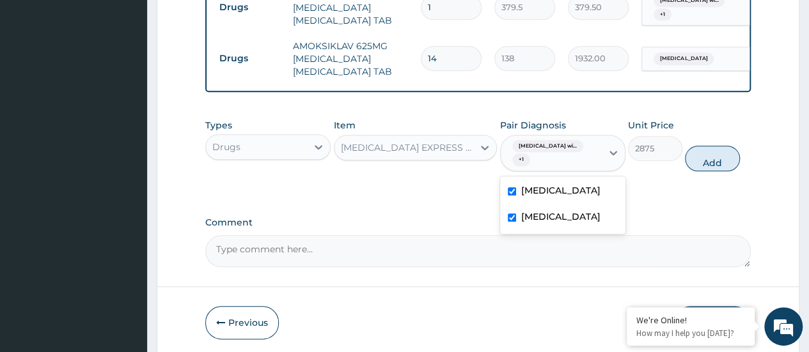
click at [667, 198] on div "Types Drugs Item NUROFEN EXPRESS 400MG IBUPROFEN PCK Pair Diagnosis option Acut…" at bounding box center [477, 154] width 545 height 85
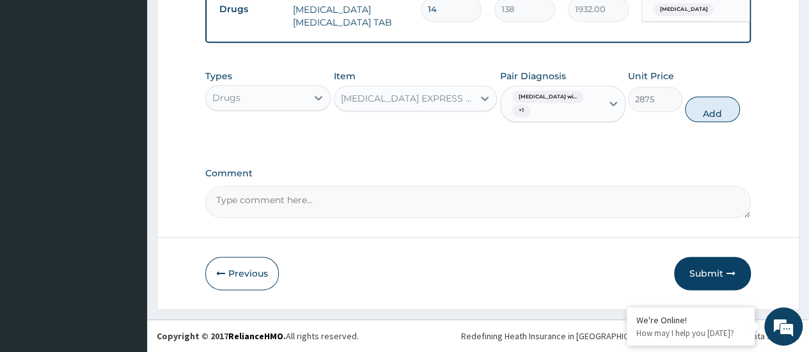
click at [707, 272] on button "Submit" at bounding box center [712, 273] width 77 height 33
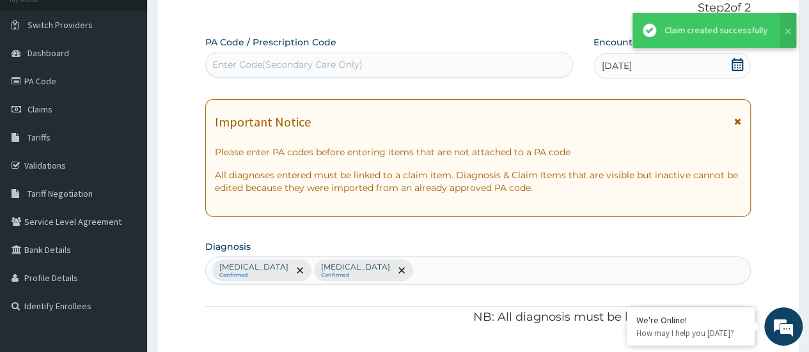
scroll to position [638, 0]
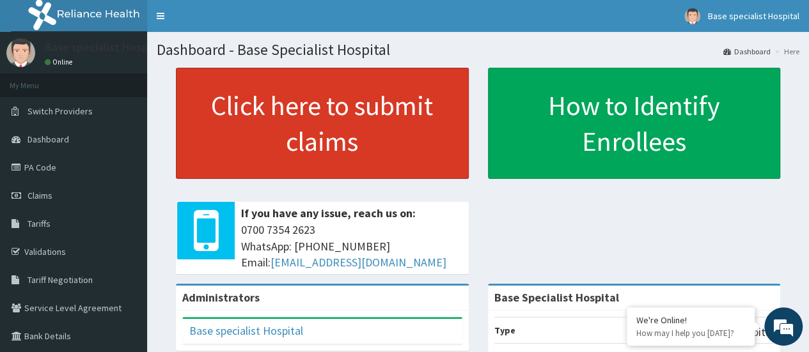
click at [272, 150] on link "Click here to submit claims" at bounding box center [322, 123] width 293 height 111
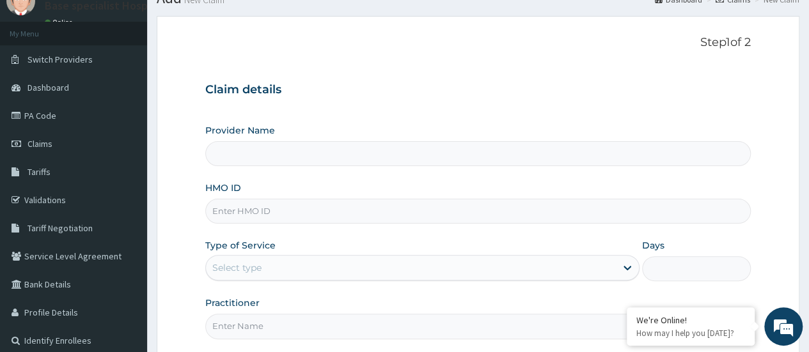
scroll to position [64, 0]
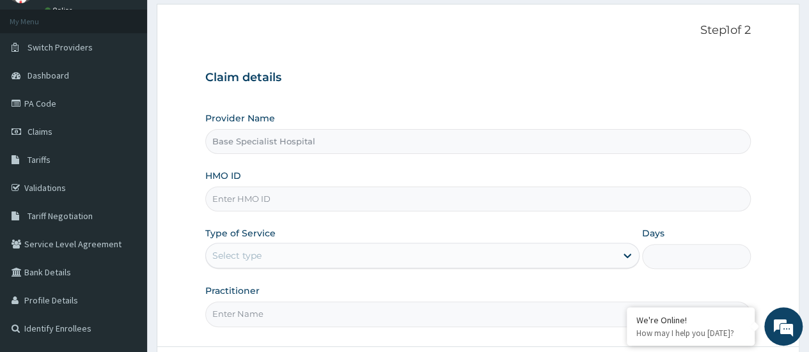
type input "Base Specialist Hospital"
click at [291, 199] on input "HMO ID" at bounding box center [477, 199] width 545 height 25
paste input "JIO/10151/A"
type input "JIO/10151/A"
click at [248, 259] on div "Select type" at bounding box center [236, 255] width 49 height 13
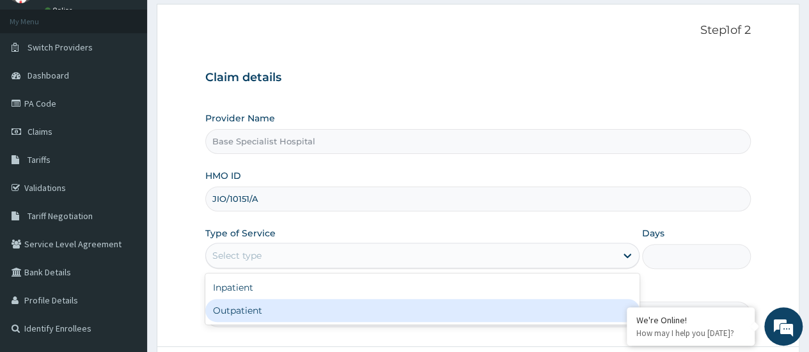
click at [228, 310] on div "Outpatient" at bounding box center [422, 310] width 434 height 23
type input "1"
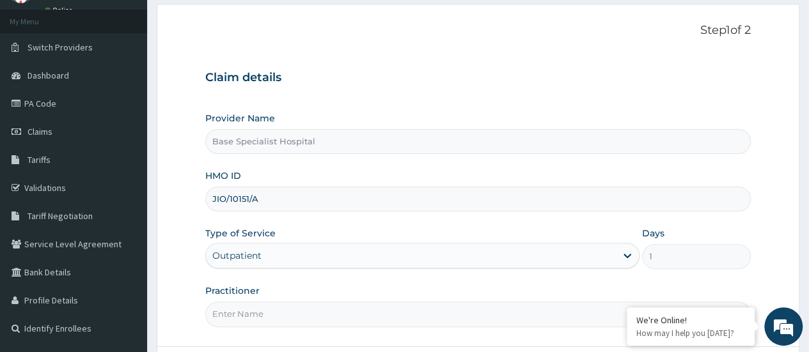
scroll to position [128, 0]
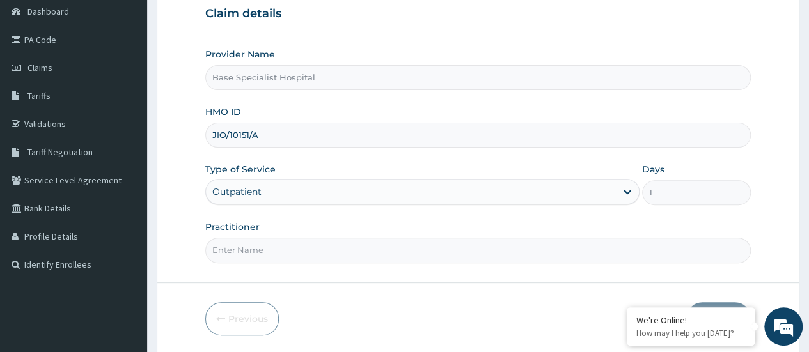
click at [285, 246] on input "Practitioner" at bounding box center [477, 250] width 545 height 25
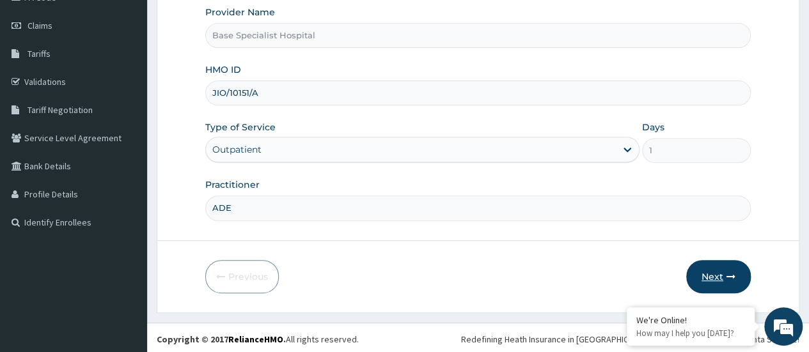
type input "ADE"
click at [715, 270] on button "Next" at bounding box center [718, 276] width 65 height 33
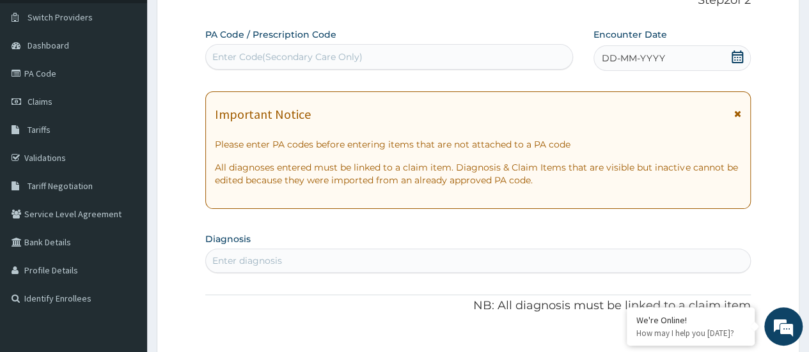
scroll to position [0, 0]
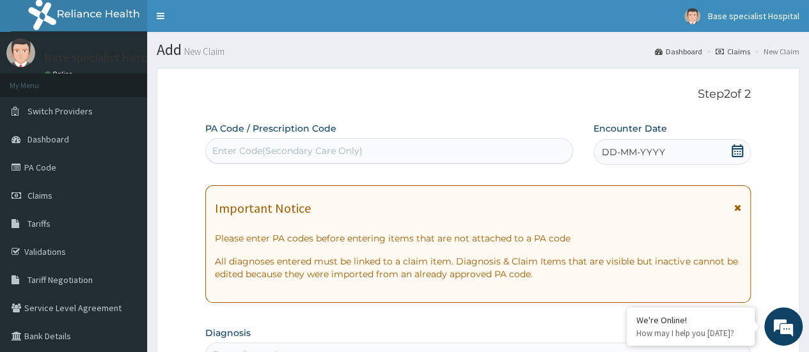
click at [740, 150] on icon at bounding box center [737, 150] width 13 height 13
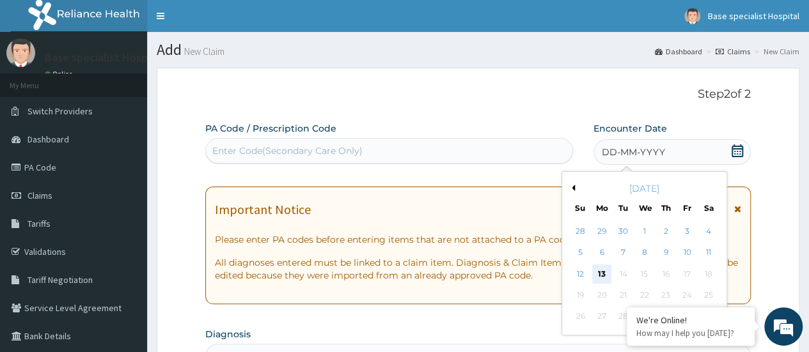
click at [598, 275] on div "13" at bounding box center [601, 274] width 19 height 19
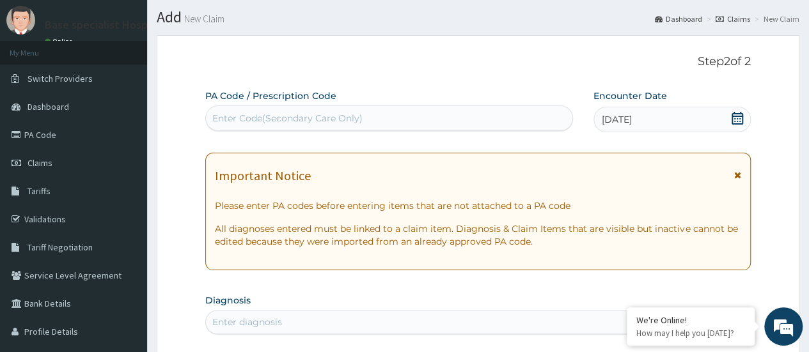
scroll to position [128, 0]
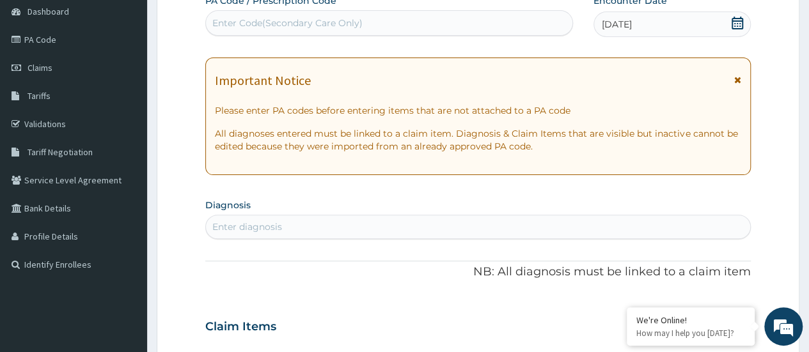
click at [587, 219] on div "Enter diagnosis" at bounding box center [478, 227] width 544 height 20
type input "MALARIA"
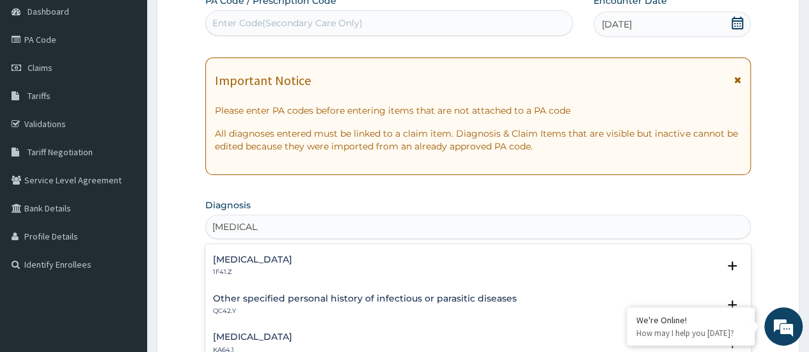
scroll to position [384, 0]
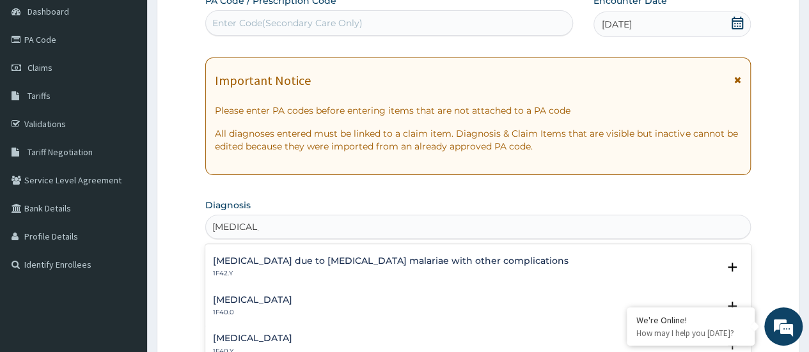
click at [292, 339] on h4 "Other severe and complicated Plasmodium falciparum malaria" at bounding box center [252, 339] width 79 height 10
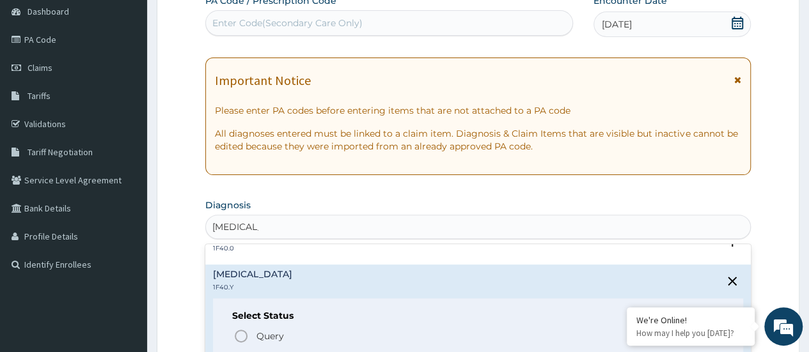
scroll to position [511, 0]
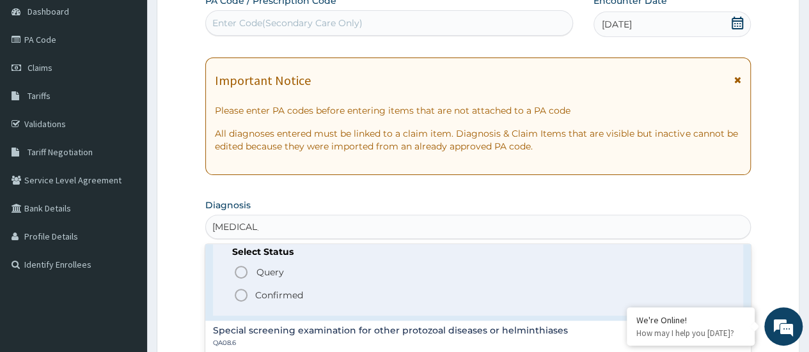
click at [247, 289] on icon "status option filled" at bounding box center [240, 295] width 15 height 15
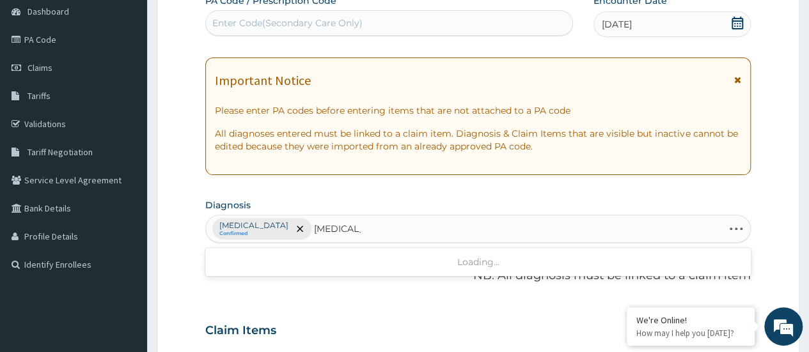
type input "VAGINITIS"
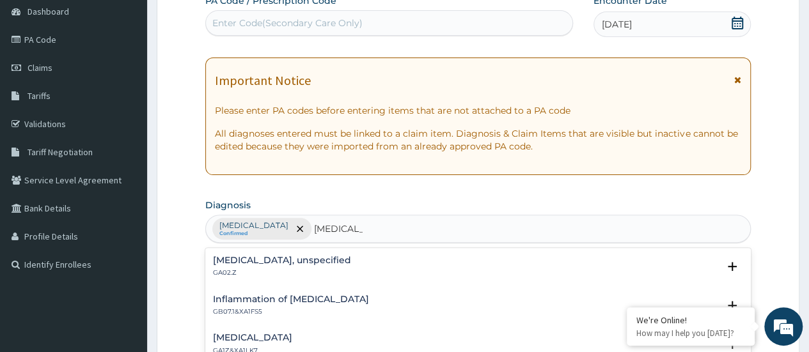
click at [226, 263] on h4 "Vaginitis, unspecified" at bounding box center [282, 261] width 138 height 10
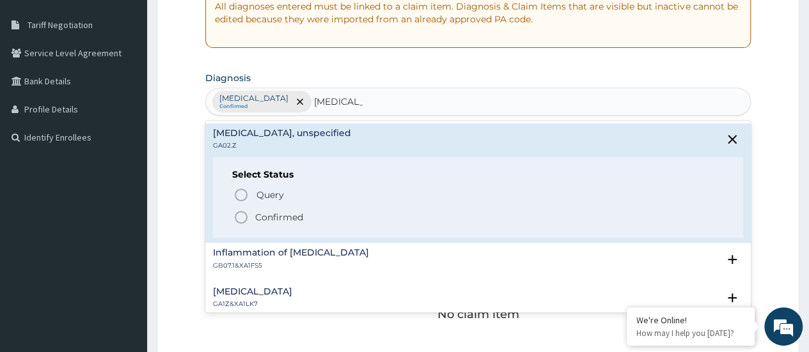
scroll to position [256, 0]
click at [239, 217] on icon "status option filled" at bounding box center [240, 216] width 15 height 15
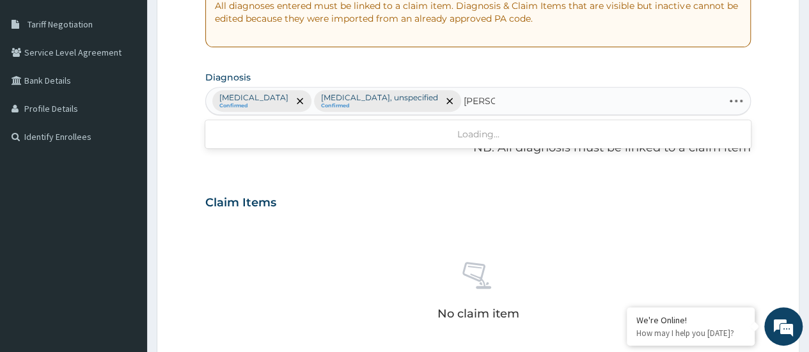
type input "CANDID"
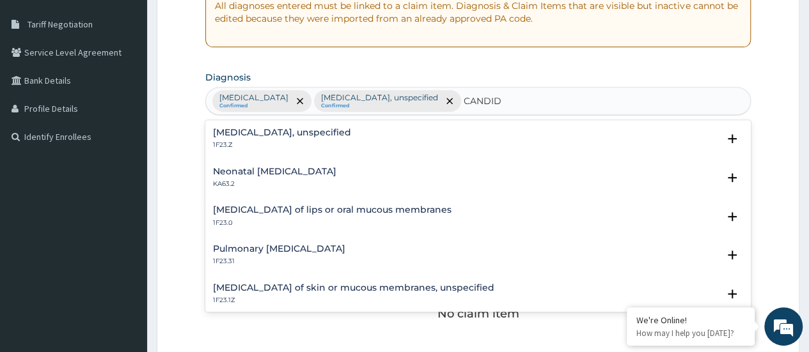
click at [270, 137] on h4 "Candidosis, unspecified" at bounding box center [282, 133] width 138 height 10
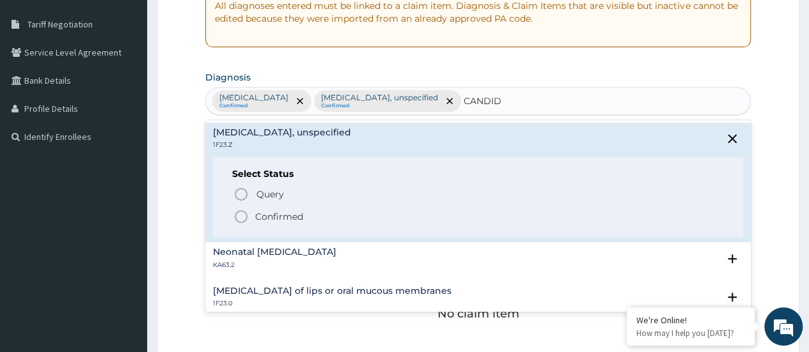
click at [238, 216] on icon "status option filled" at bounding box center [240, 216] width 15 height 15
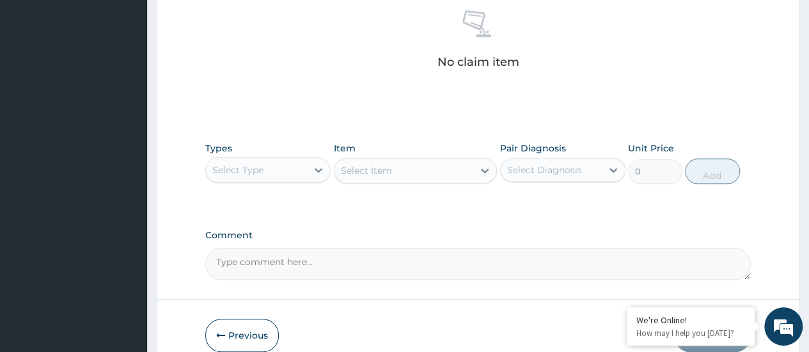
scroll to position [511, 0]
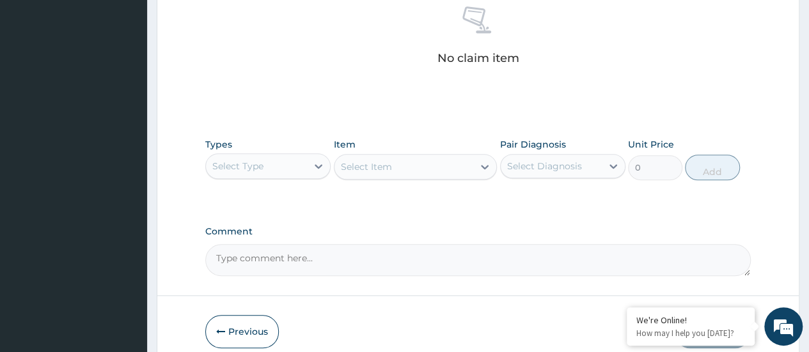
click at [283, 166] on div "Select Type" at bounding box center [256, 166] width 101 height 20
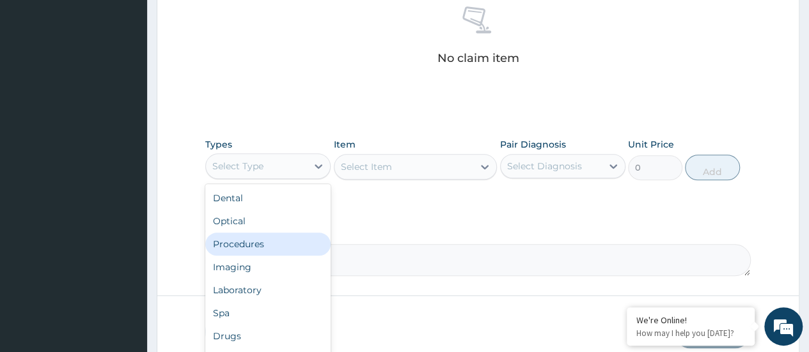
click at [257, 241] on div "Procedures" at bounding box center [267, 244] width 125 height 23
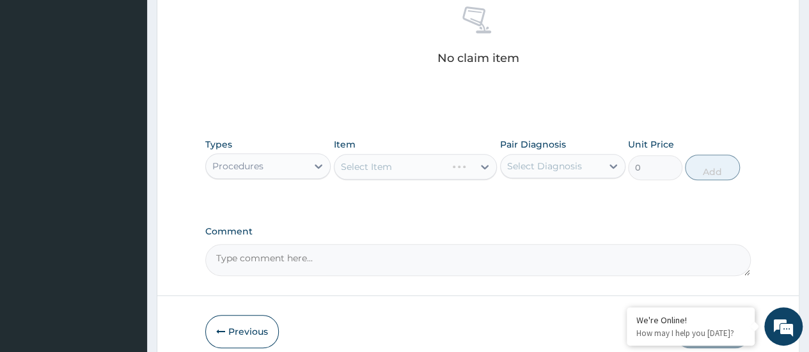
click at [363, 166] on div "Select Item" at bounding box center [416, 167] width 164 height 26
click at [373, 161] on div "Select Item" at bounding box center [366, 166] width 51 height 13
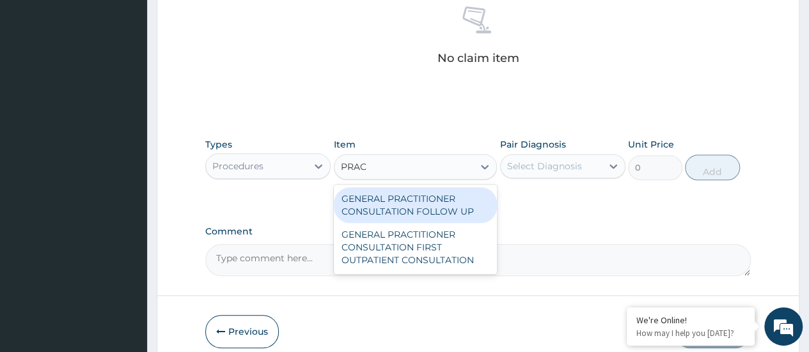
type input "PRACT"
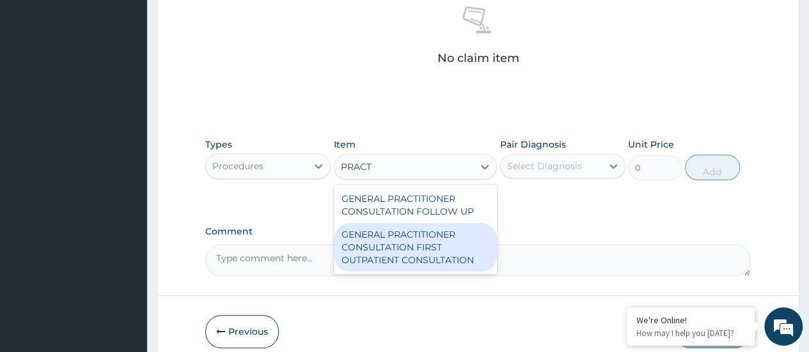
click at [419, 241] on div "GENERAL PRACTITIONER CONSULTATION FIRST OUTPATIENT CONSULTATION" at bounding box center [416, 247] width 164 height 49
type input "3000"
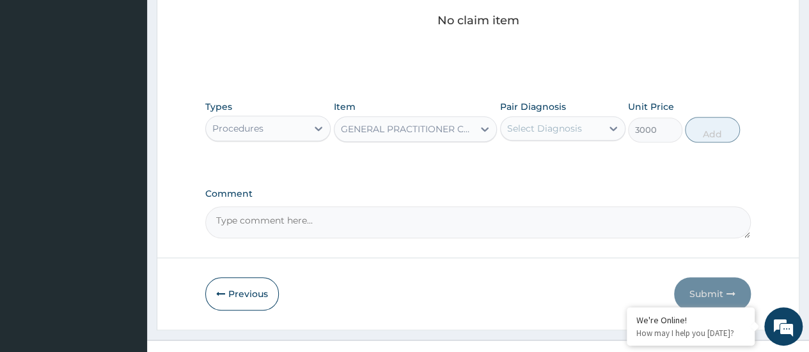
scroll to position [567, 0]
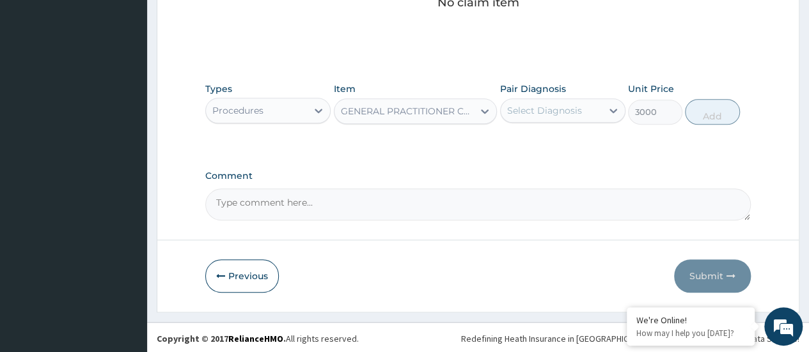
click at [538, 211] on textarea "Comment" at bounding box center [477, 205] width 545 height 32
click at [409, 206] on textarea "Comment" at bounding box center [477, 205] width 545 height 32
type textarea "L"
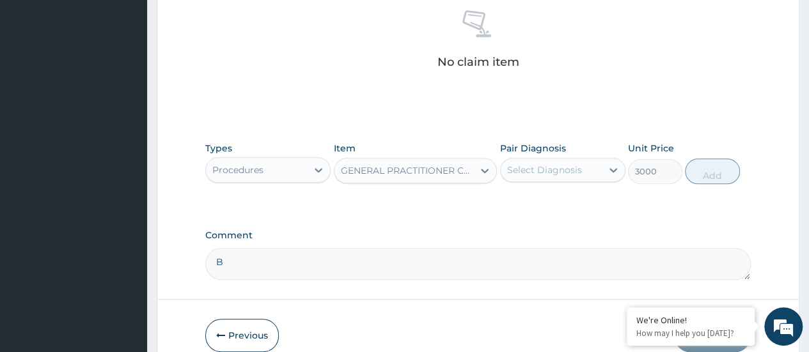
scroll to position [503, 0]
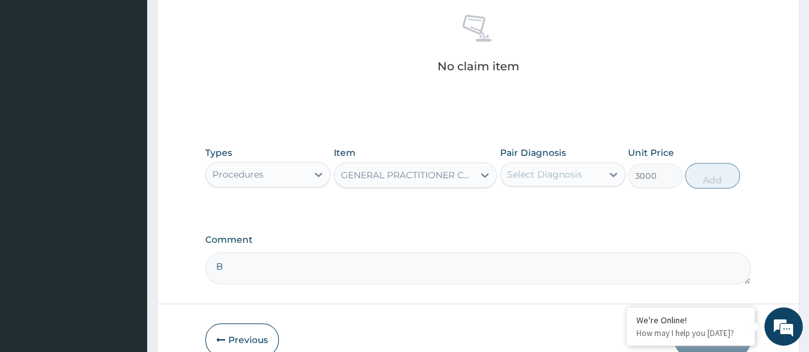
type textarea "B"
click at [518, 171] on div "Select Diagnosis" at bounding box center [544, 174] width 75 height 13
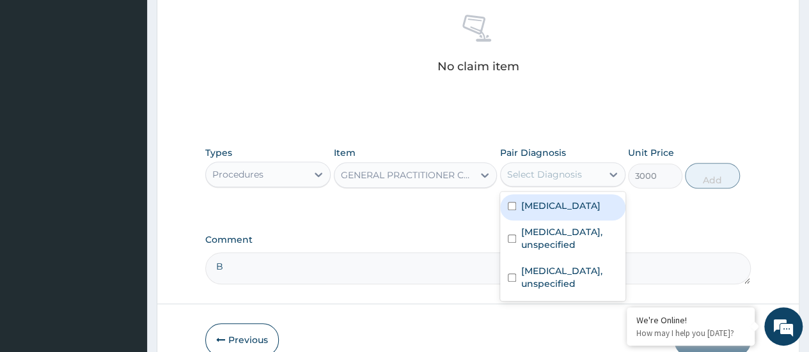
click at [512, 210] on input "checkbox" at bounding box center [512, 206] width 8 height 8
checkbox input "true"
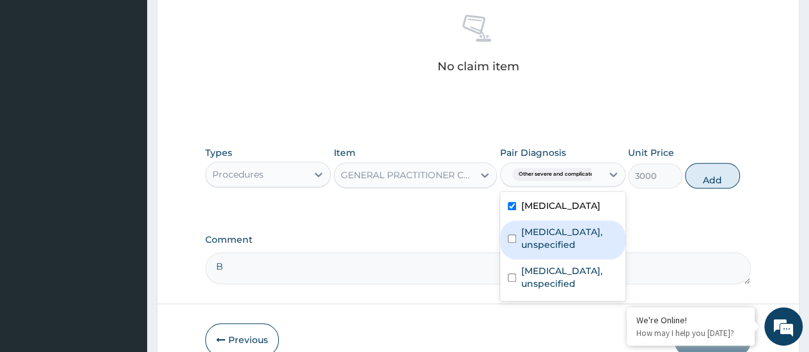
click at [509, 243] on input "checkbox" at bounding box center [512, 239] width 8 height 8
checkbox input "true"
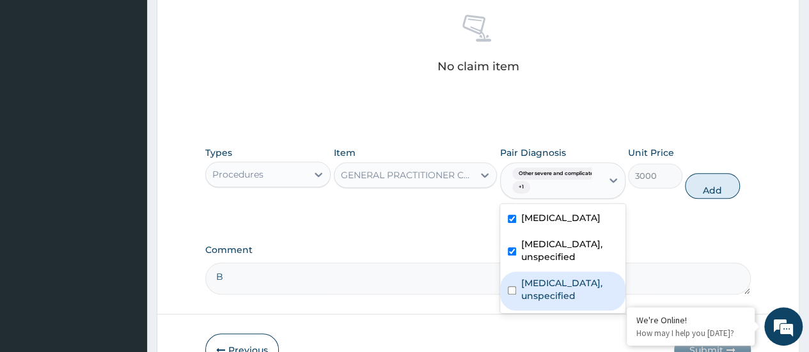
click at [508, 295] on input "checkbox" at bounding box center [512, 290] width 8 height 8
checkbox input "true"
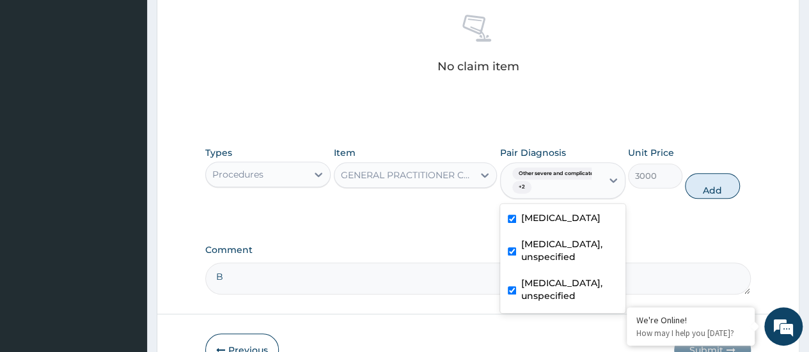
click at [712, 185] on button "Add" at bounding box center [712, 186] width 54 height 26
type input "0"
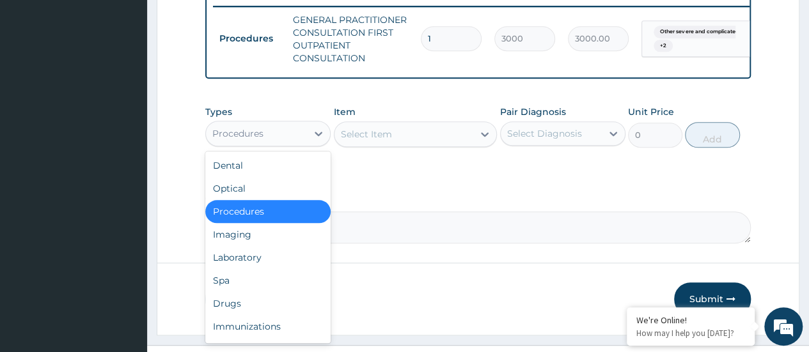
click at [306, 143] on div "Procedures" at bounding box center [256, 133] width 101 height 20
drag, startPoint x: 239, startPoint y: 306, endPoint x: 259, endPoint y: 289, distance: 25.9
click at [239, 306] on div "Drugs" at bounding box center [267, 303] width 125 height 23
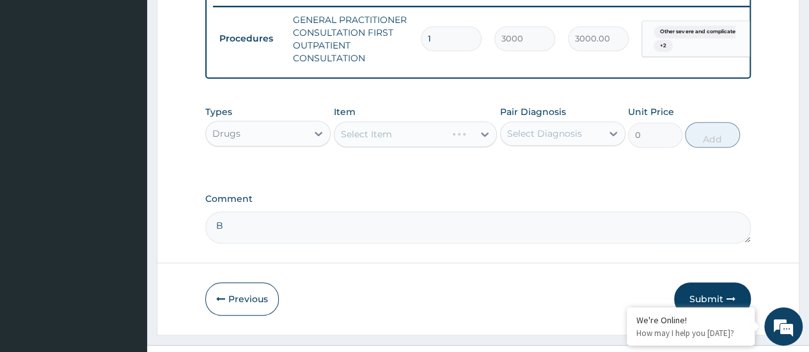
click at [404, 145] on div "Select Item" at bounding box center [416, 134] width 164 height 26
click at [380, 147] on div "Select Item" at bounding box center [416, 134] width 164 height 26
click at [425, 143] on div "Select Item" at bounding box center [416, 134] width 164 height 26
click at [409, 139] on div "Select Item" at bounding box center [403, 134] width 139 height 20
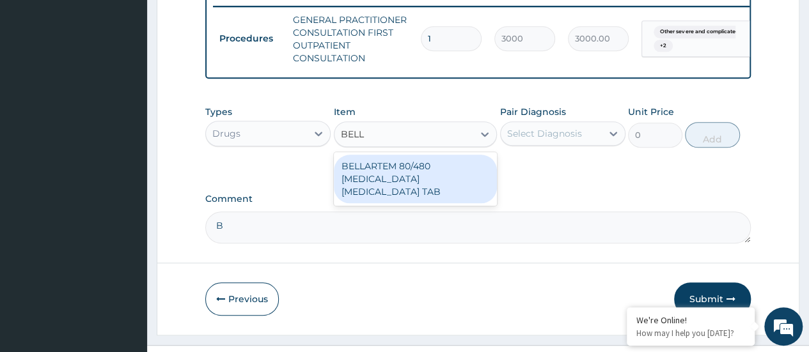
type input "BELLA"
click at [422, 180] on div "BELLARTEM 80/480 ARTEMETHER LUMEFANTRINE TAB" at bounding box center [416, 179] width 164 height 49
type input "379.5"
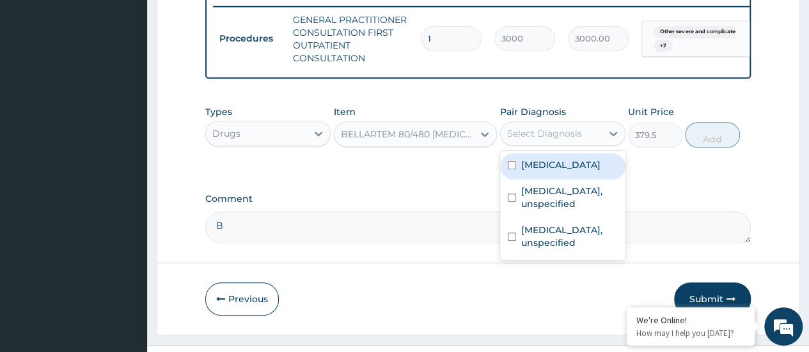
click at [536, 135] on div "Select Diagnosis" at bounding box center [544, 133] width 75 height 13
click at [509, 169] on input "checkbox" at bounding box center [512, 165] width 8 height 8
checkbox input "true"
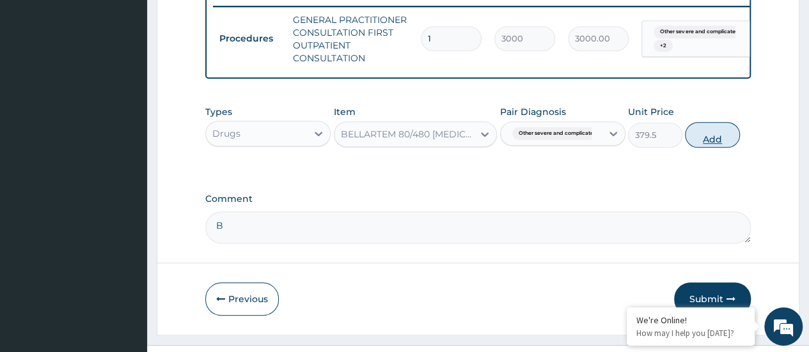
click at [710, 139] on button "Add" at bounding box center [712, 135] width 54 height 26
type input "0"
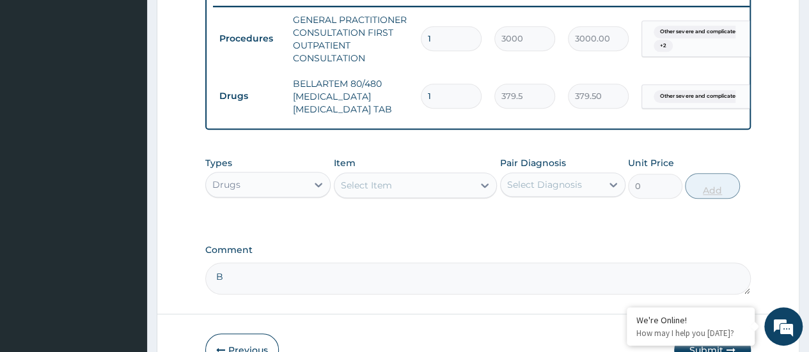
type input "0.00"
type input "6"
type input "2277.00"
type input "6"
click at [434, 198] on div "Select Item" at bounding box center [416, 186] width 164 height 26
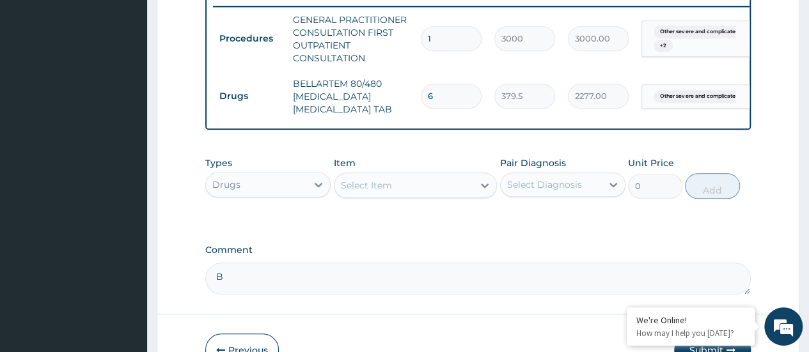
click at [431, 196] on div "Select Item" at bounding box center [403, 185] width 139 height 20
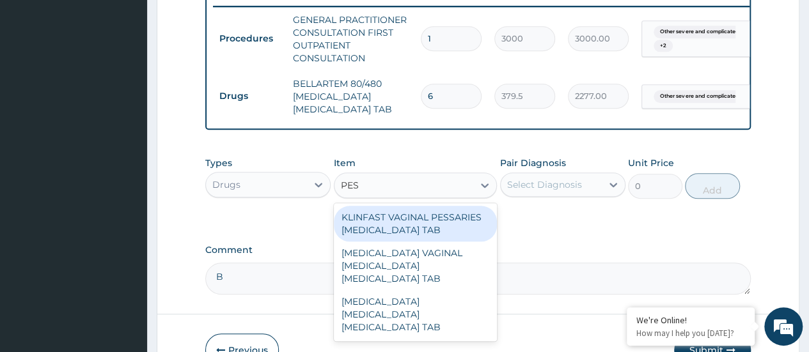
type input "PESS"
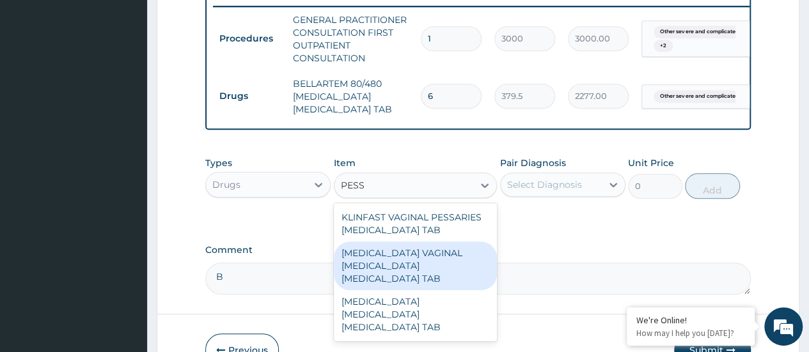
click at [449, 261] on div "CLOTRIMAZOLE VAGINAL PESSARY CLOTRIMAZOLE TAB" at bounding box center [416, 266] width 164 height 49
type input "12075"
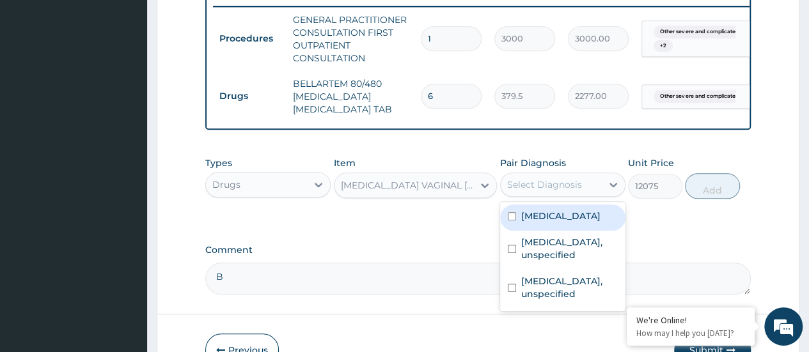
click at [528, 191] on div "Select Diagnosis" at bounding box center [544, 184] width 75 height 13
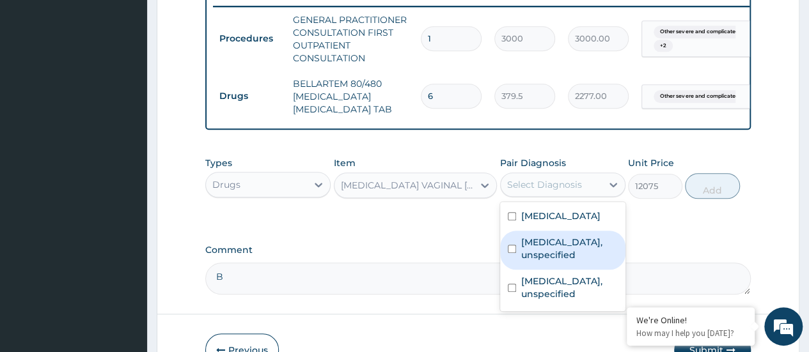
click at [508, 253] on input "checkbox" at bounding box center [512, 249] width 8 height 8
checkbox input "true"
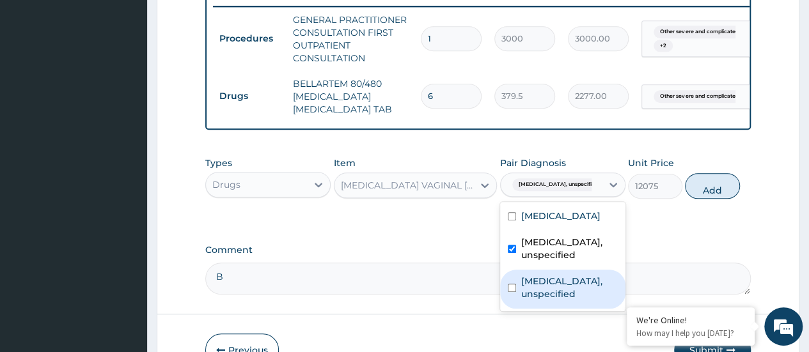
click at [511, 309] on div "Candidosis, unspecified" at bounding box center [562, 289] width 125 height 39
checkbox input "true"
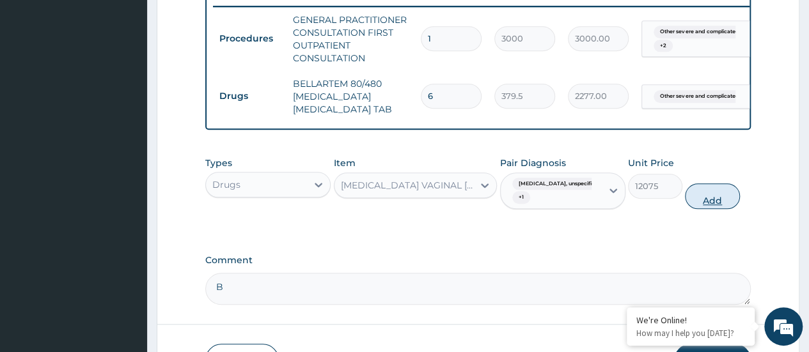
click at [718, 201] on button "Add" at bounding box center [712, 196] width 54 height 26
type input "0"
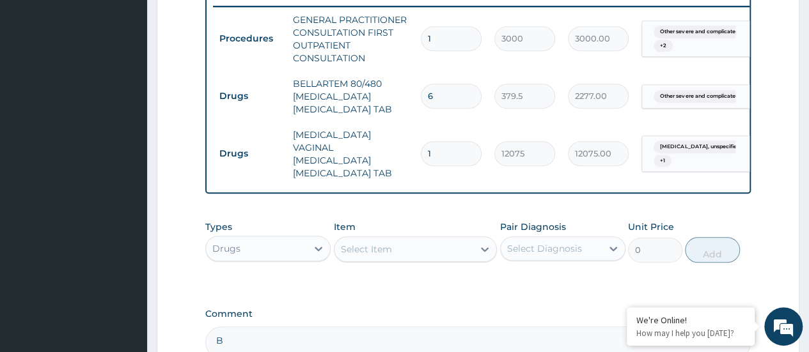
click at [422, 244] on div "Select Item" at bounding box center [403, 249] width 139 height 20
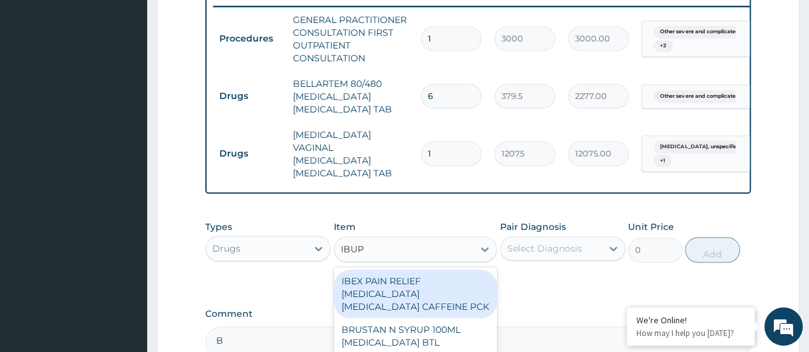
type input "IBUPR"
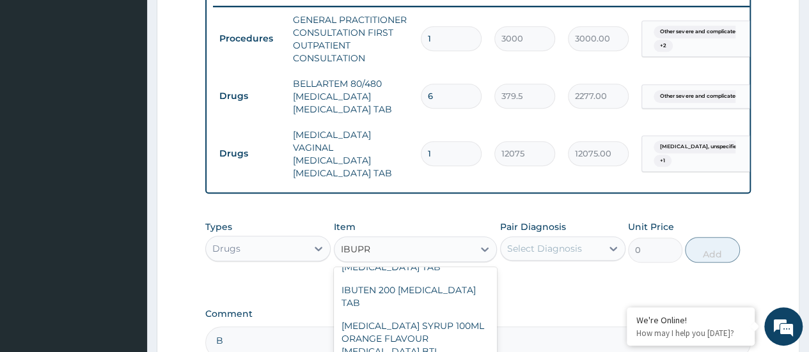
scroll to position [213, 0]
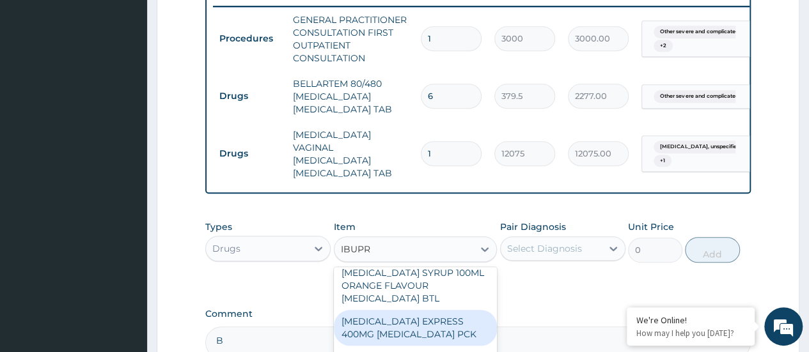
click at [442, 338] on div "NUROFEN EXPRESS 400MG IBUPROFEN PCK" at bounding box center [416, 328] width 164 height 36
type input "2875"
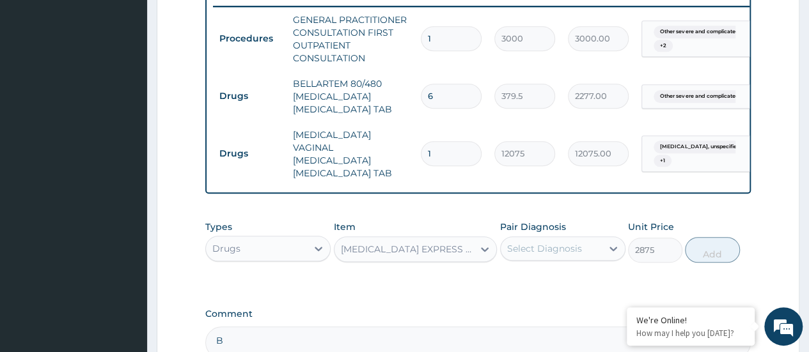
click at [525, 242] on div "Select Diagnosis" at bounding box center [544, 248] width 75 height 13
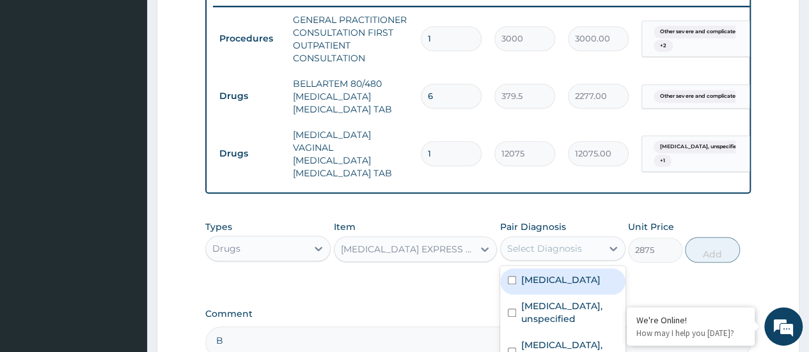
click at [510, 284] on input "checkbox" at bounding box center [512, 280] width 8 height 8
checkbox input "true"
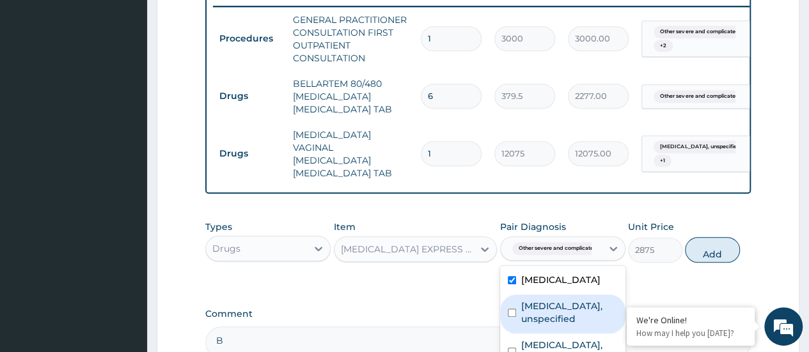
click at [512, 317] on input "checkbox" at bounding box center [512, 313] width 8 height 8
checkbox input "true"
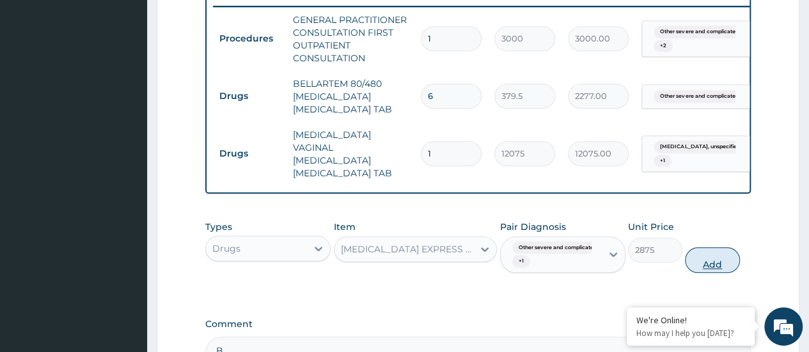
click at [706, 252] on button "Add" at bounding box center [712, 260] width 54 height 26
type input "0"
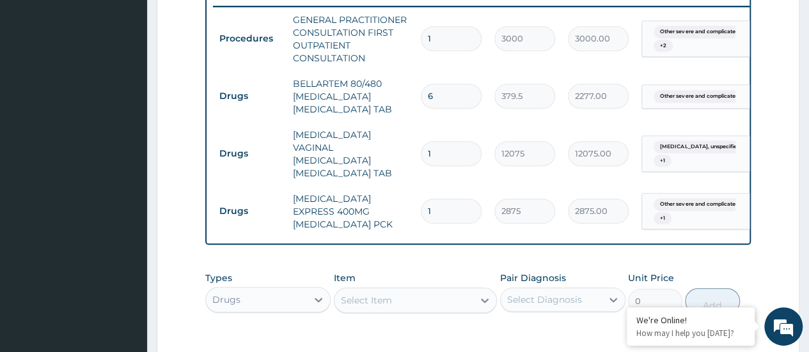
click at [437, 300] on div "Select Item" at bounding box center [403, 300] width 139 height 20
click at [398, 265] on div "Types Drugs Item Select Item Pair Diagnosis Select Diagnosis Unit Price 0 Add" at bounding box center [477, 292] width 545 height 55
click at [171, 236] on form "Step 2 of 2 PA Code / Prescription Code Enter Code(Secondary Care Only) Encount…" at bounding box center [478, 33] width 642 height 936
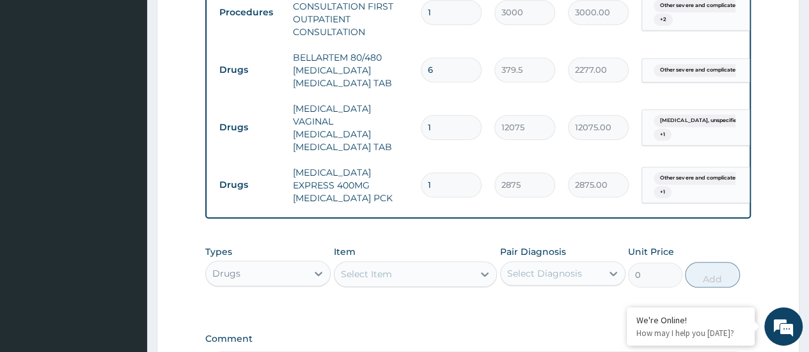
scroll to position [529, 0]
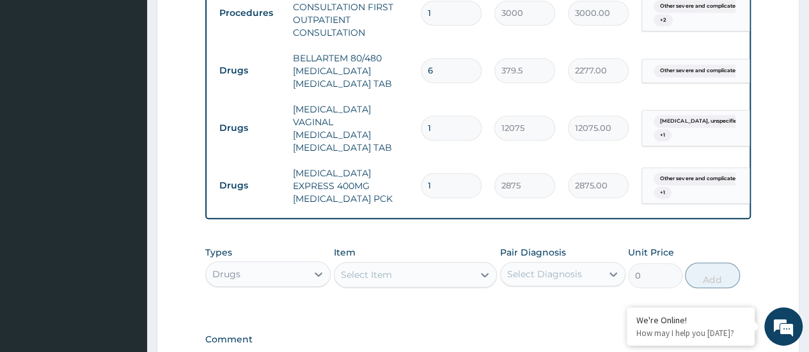
click at [394, 268] on div "Select Item" at bounding box center [403, 275] width 139 height 20
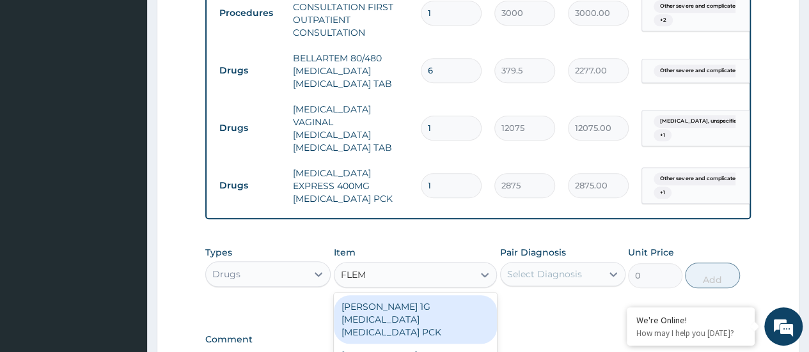
type input "FLEM"
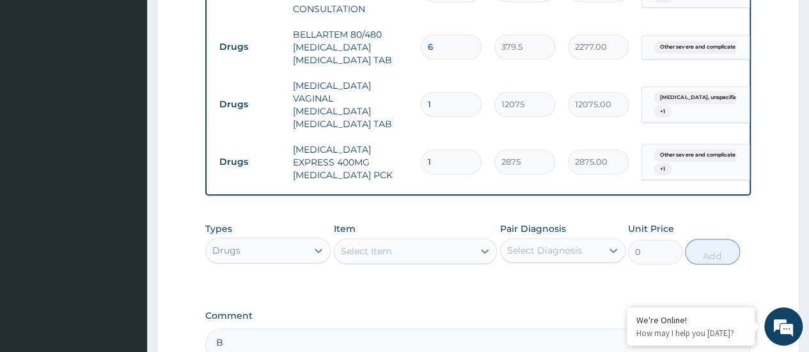
scroll to position [554, 0]
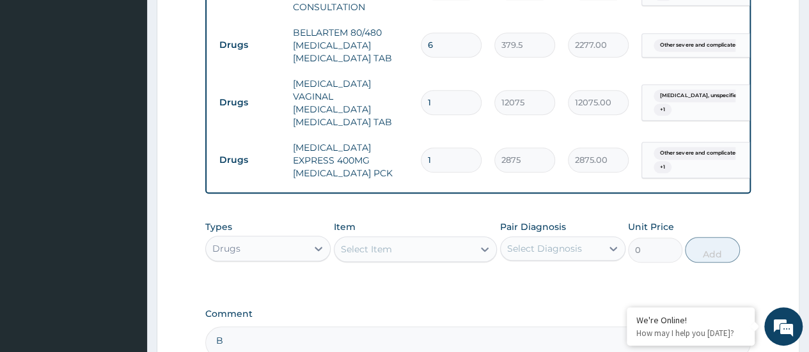
click at [437, 244] on div "Select Item" at bounding box center [403, 249] width 139 height 20
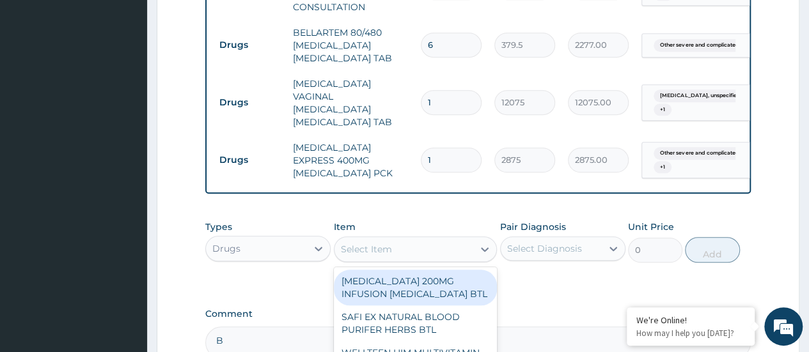
click at [407, 241] on div "Select Item" at bounding box center [403, 249] width 139 height 20
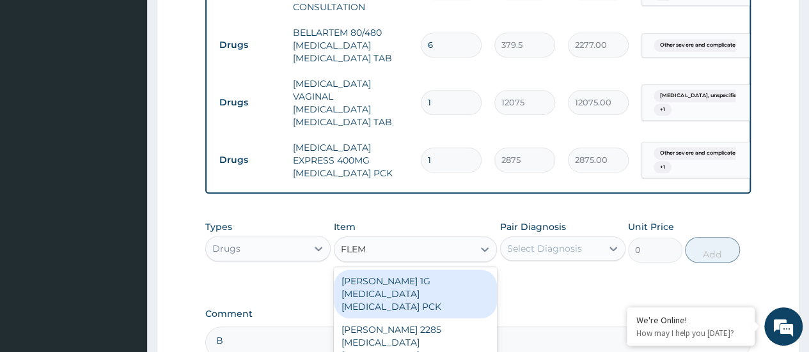
type input "FLEMI"
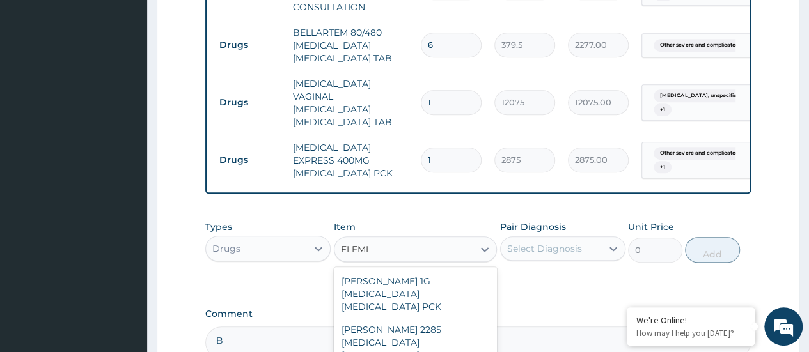
type input "2300"
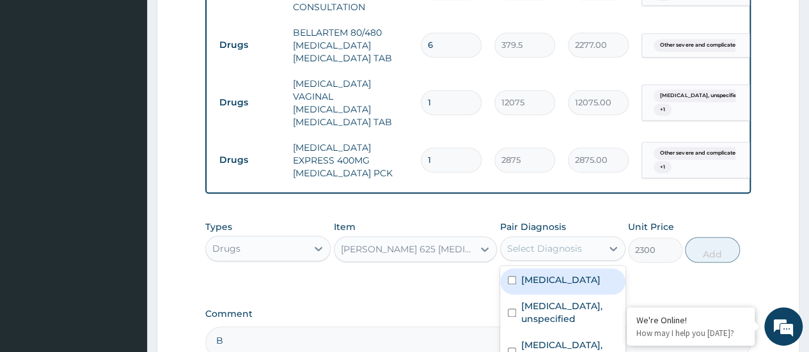
click at [520, 242] on div "Select Diagnosis" at bounding box center [544, 248] width 75 height 13
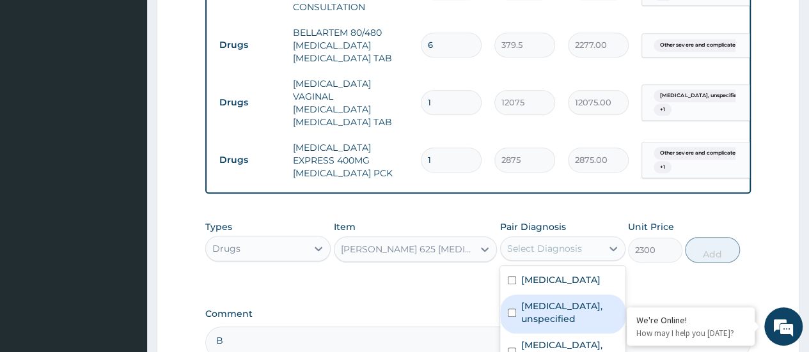
drag, startPoint x: 512, startPoint y: 338, endPoint x: 423, endPoint y: 300, distance: 97.1
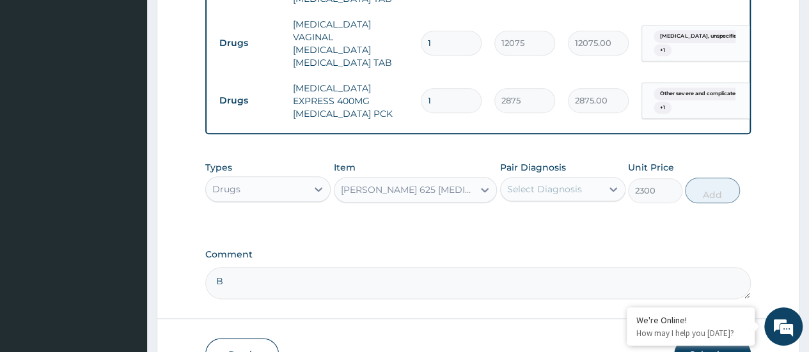
scroll to position [631, 0]
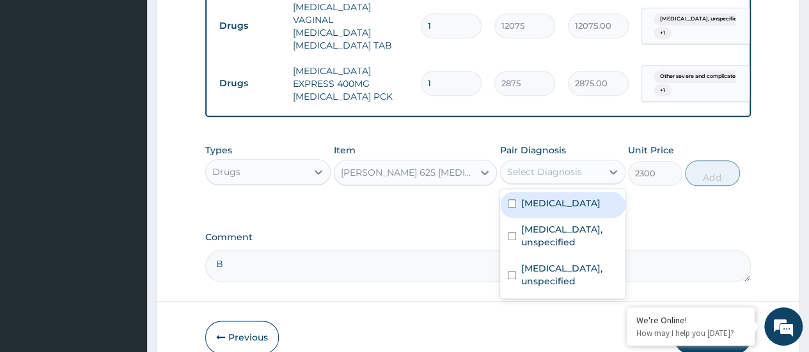
click at [538, 169] on div "Select Diagnosis" at bounding box center [544, 172] width 75 height 13
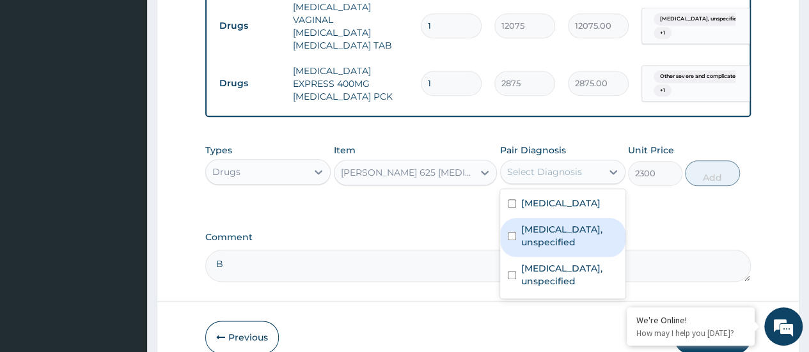
click at [514, 240] on input "checkbox" at bounding box center [512, 236] width 8 height 8
checkbox input "true"
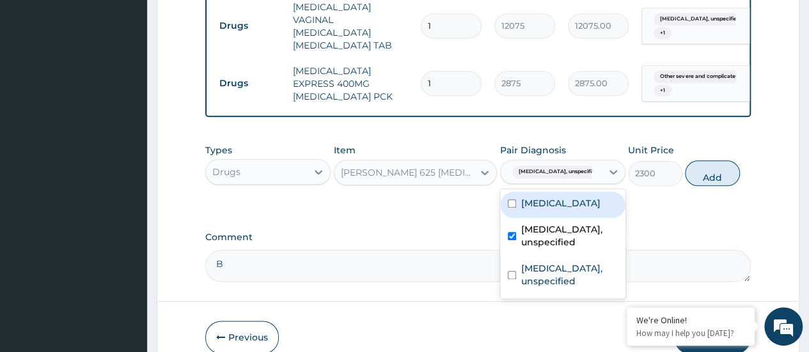
click at [509, 208] on input "checkbox" at bounding box center [512, 203] width 8 height 8
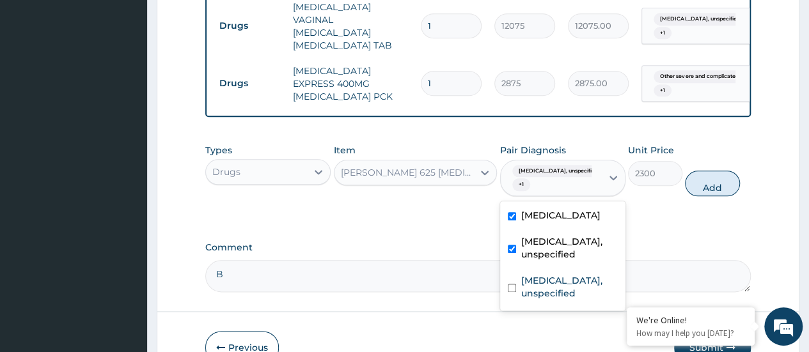
click at [508, 221] on input "checkbox" at bounding box center [512, 216] width 8 height 8
checkbox input "false"
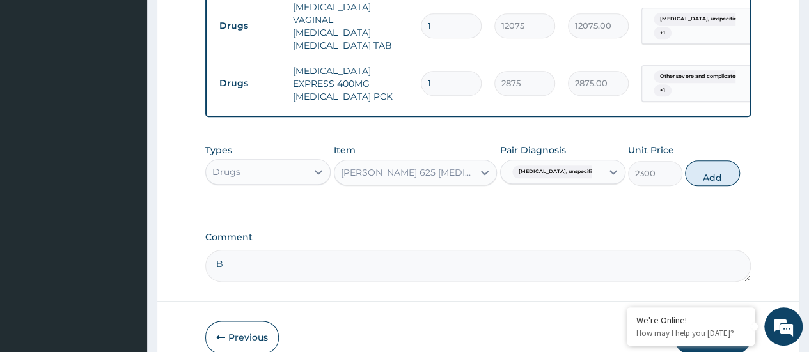
click at [707, 160] on button "Add" at bounding box center [712, 173] width 54 height 26
type input "0"
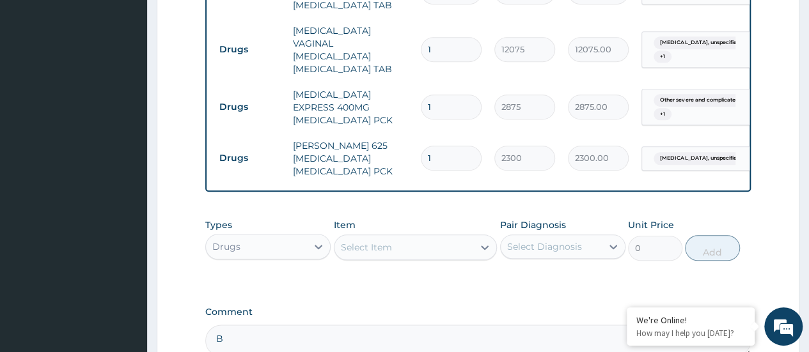
scroll to position [605, 0]
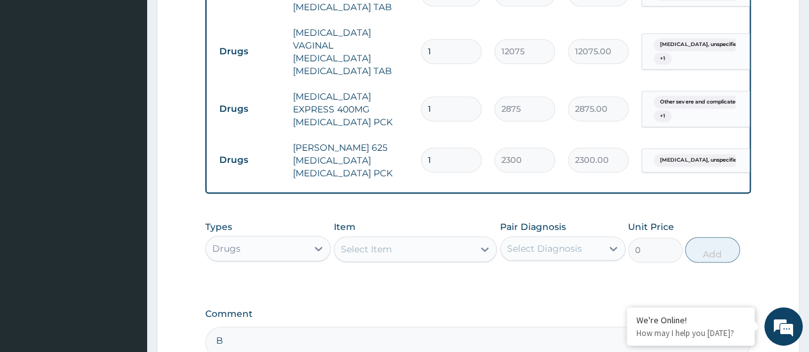
click at [443, 244] on div "Select Item" at bounding box center [403, 249] width 139 height 20
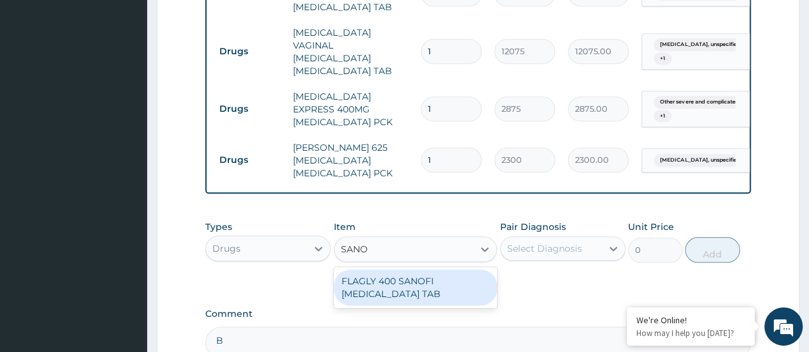
type input "SANOF"
click at [456, 283] on div "FLAGLY 400 SANOFI METRONIDAZOLE TAB" at bounding box center [416, 288] width 164 height 36
type input "241.5"
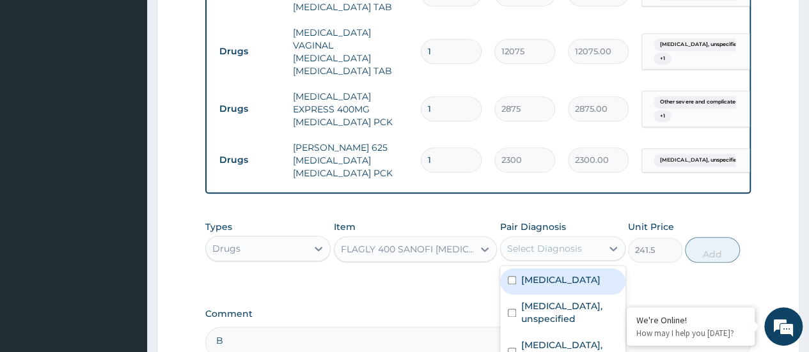
click at [545, 242] on div "Select Diagnosis" at bounding box center [544, 248] width 75 height 13
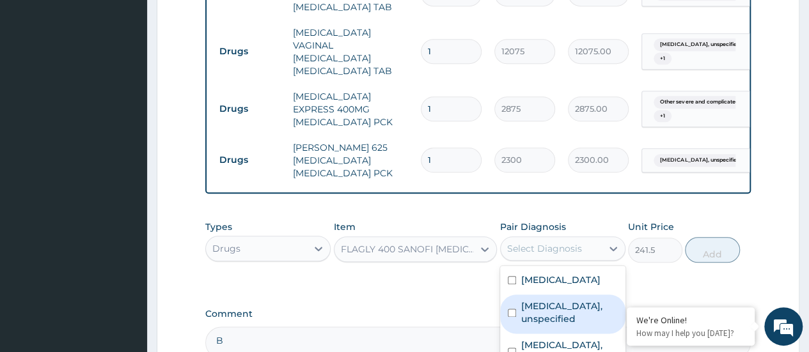
click at [513, 332] on div "Vaginitis, unspecified" at bounding box center [562, 314] width 125 height 39
checkbox input "true"
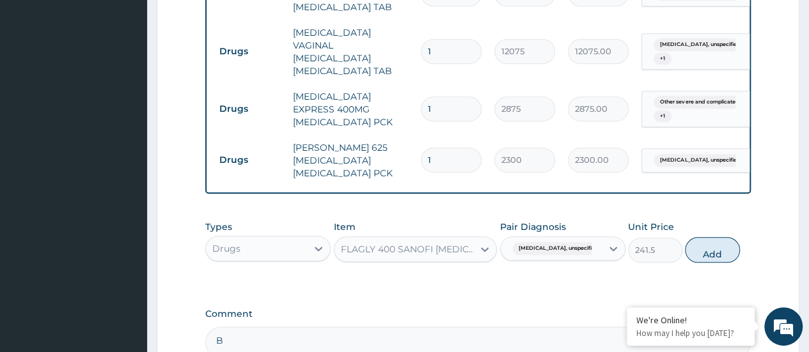
click at [449, 309] on label "Comment" at bounding box center [477, 314] width 545 height 11
click at [449, 327] on textarea "B" at bounding box center [477, 343] width 545 height 32
click at [726, 241] on button "Add" at bounding box center [712, 250] width 54 height 26
type input "0"
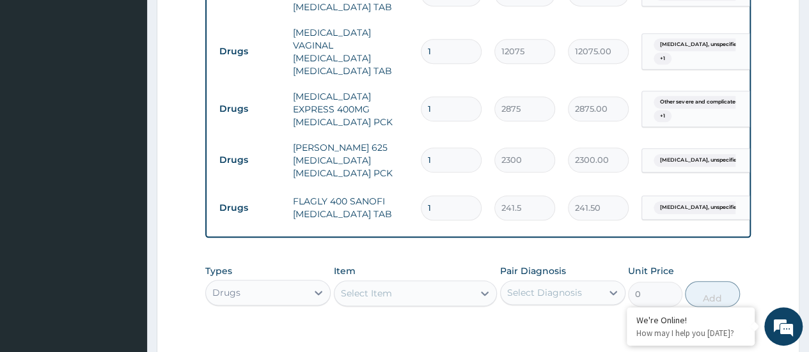
type input "15"
type input "3622.50"
type input "15"
click at [436, 283] on div "Select Item" at bounding box center [403, 293] width 139 height 20
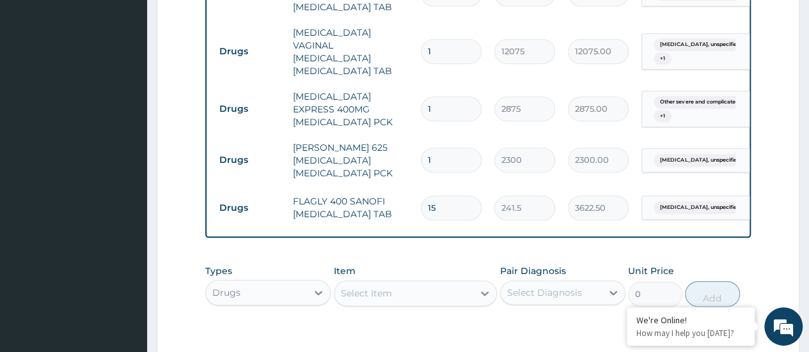
click at [450, 290] on div "Select Item" at bounding box center [403, 293] width 139 height 20
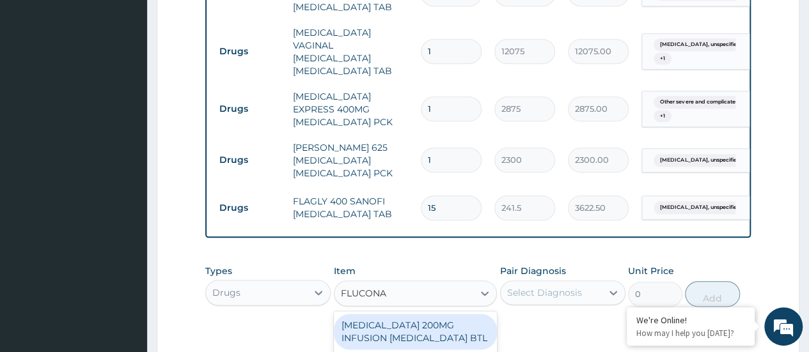
type input "FLUCONA"
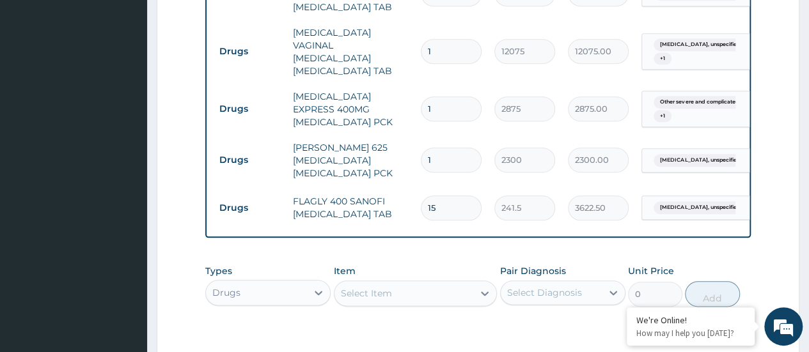
click at [532, 318] on div "Types Drugs Item Select Item Pair Diagnosis Select Diagnosis Unit Price 0 Add" at bounding box center [477, 295] width 545 height 74
click at [472, 287] on div "Select Item" at bounding box center [403, 293] width 139 height 20
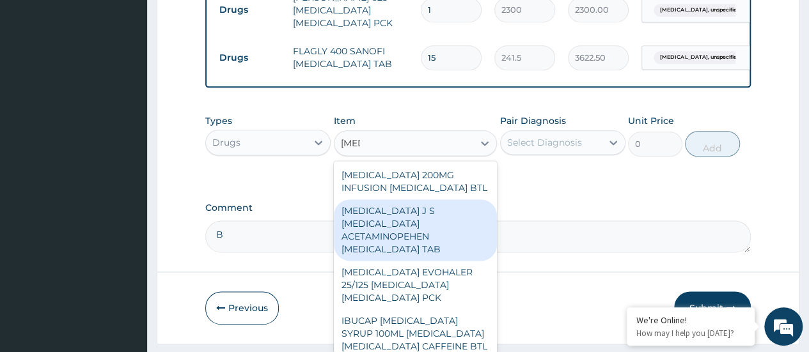
scroll to position [783, 0]
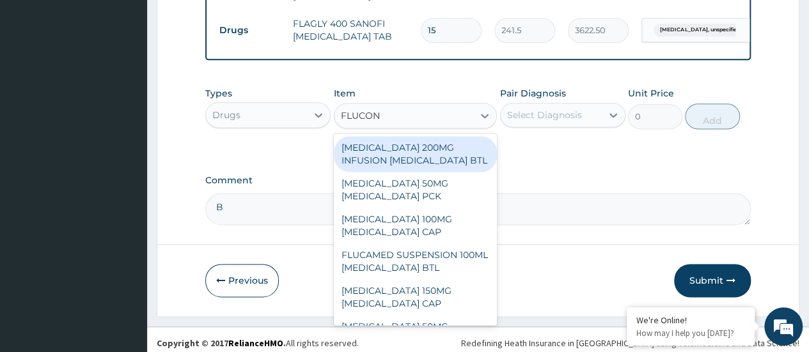
type input "FLUCONA"
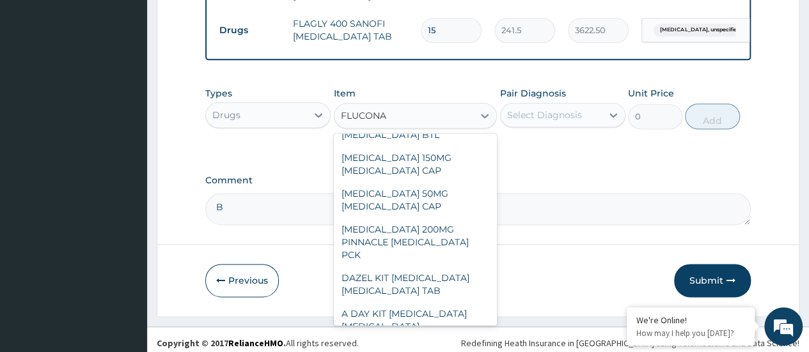
scroll to position [132, 0]
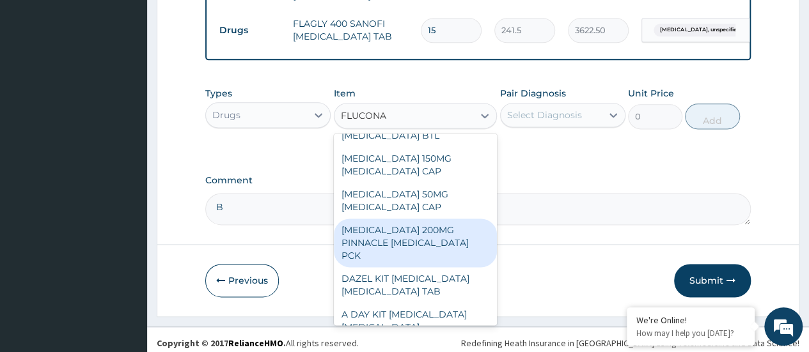
click at [430, 230] on div "FLUCONAZOLE 200MG PINNACLE FLUCONAZOLE PCK" at bounding box center [416, 243] width 164 height 49
type input "230"
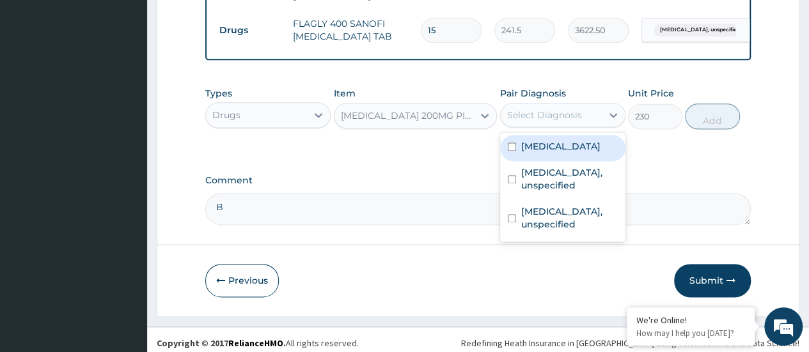
click at [522, 110] on div "Select Diagnosis" at bounding box center [544, 115] width 75 height 13
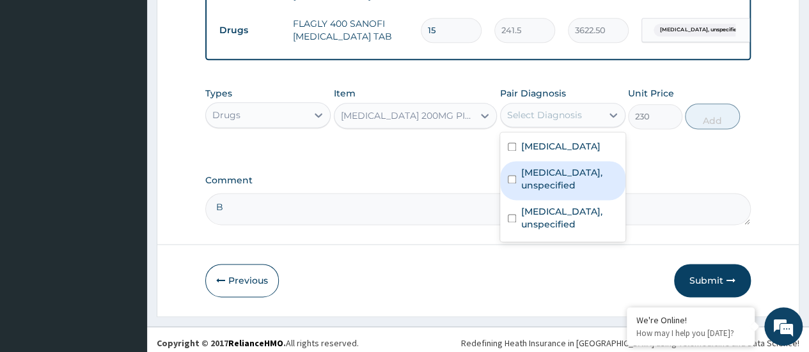
click at [515, 200] on div "Vaginitis, unspecified" at bounding box center [562, 180] width 125 height 39
checkbox input "true"
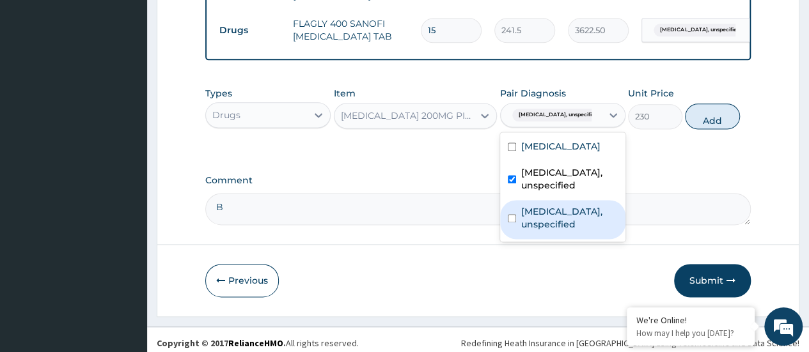
click at [515, 222] on input "checkbox" at bounding box center [512, 218] width 8 height 8
checkbox input "true"
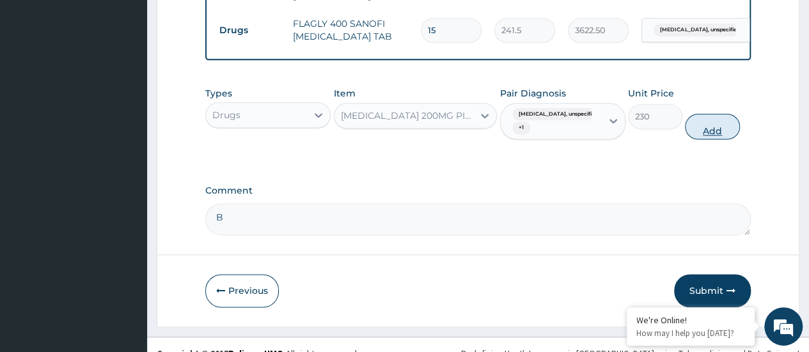
click at [707, 120] on button "Add" at bounding box center [712, 127] width 54 height 26
type input "0"
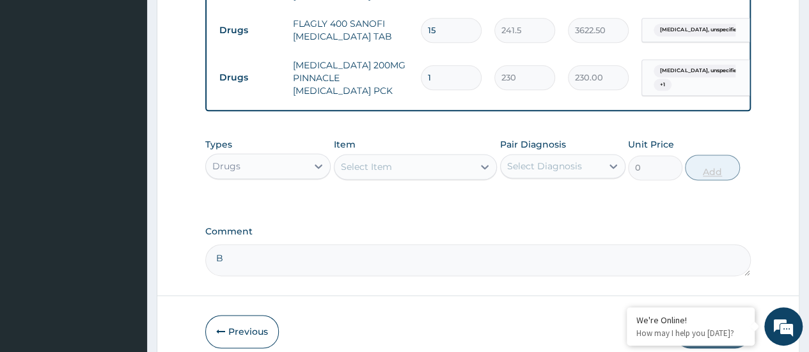
type input "10"
type input "2300.00"
type input "10"
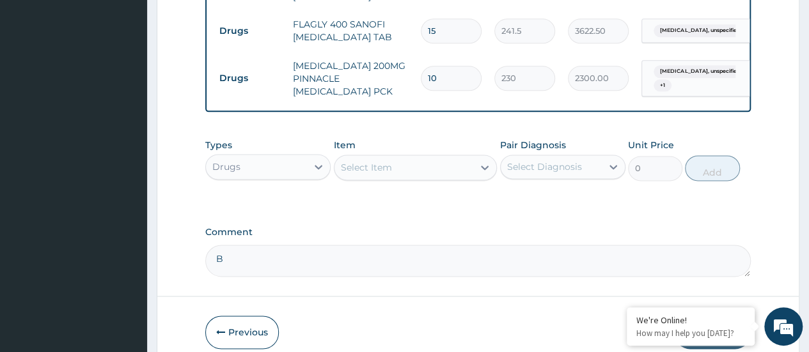
scroll to position [834, 0]
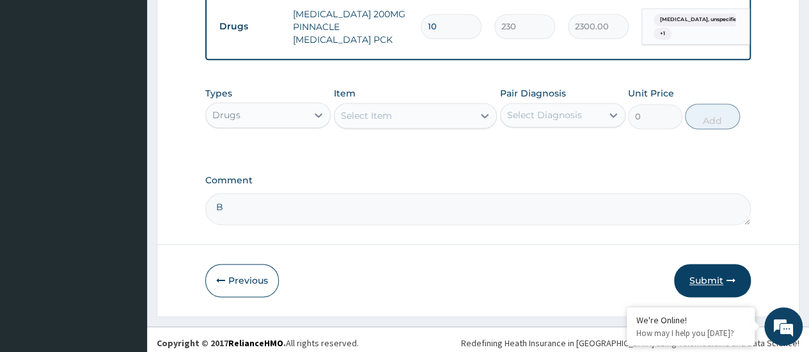
click at [706, 272] on button "Submit" at bounding box center [712, 280] width 77 height 33
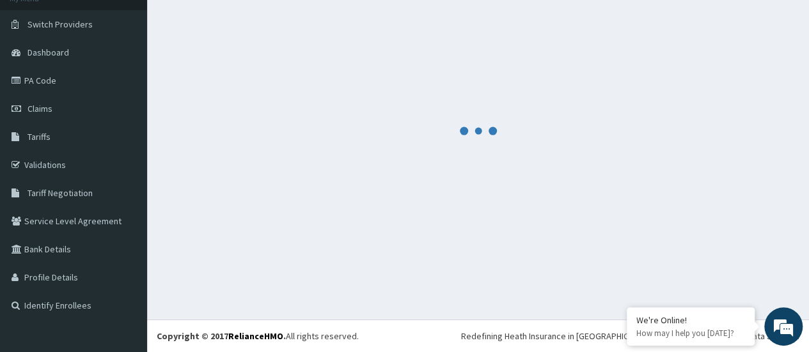
scroll to position [86, 0]
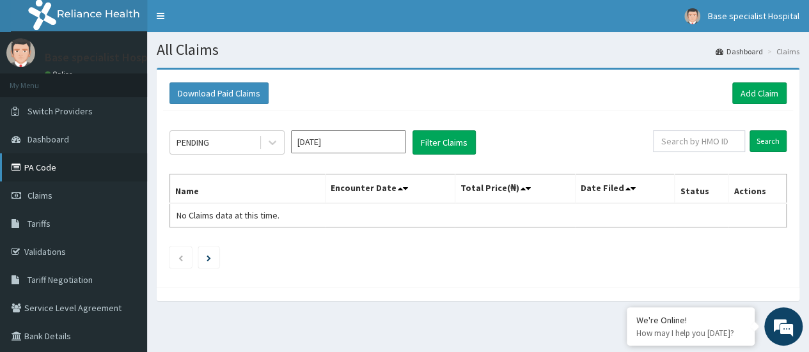
click at [54, 169] on link "PA Code" at bounding box center [73, 167] width 147 height 28
